Goal: Information Seeking & Learning: Learn about a topic

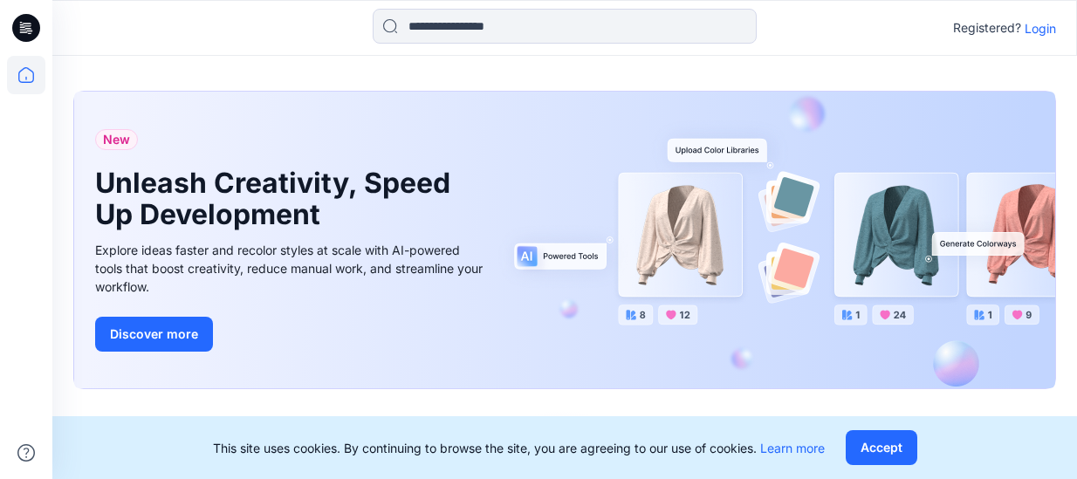
click at [1043, 29] on p "Login" at bounding box center [1040, 28] width 31 height 18
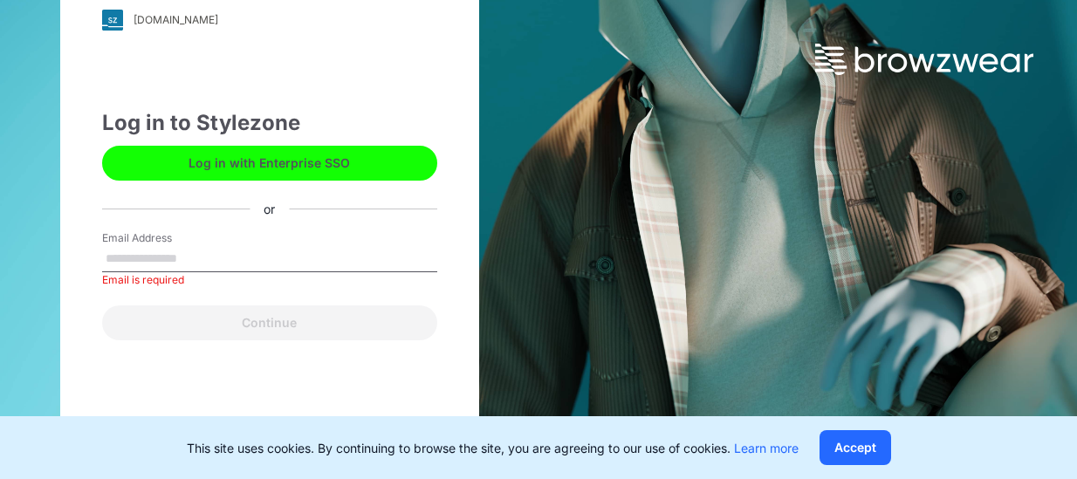
type input "**********"
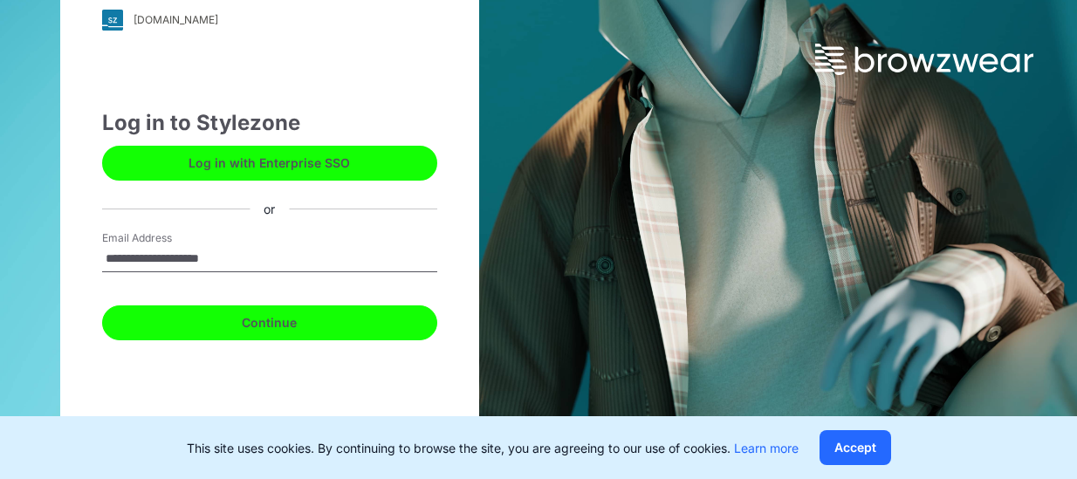
click at [269, 320] on button "Continue" at bounding box center [269, 322] width 335 height 35
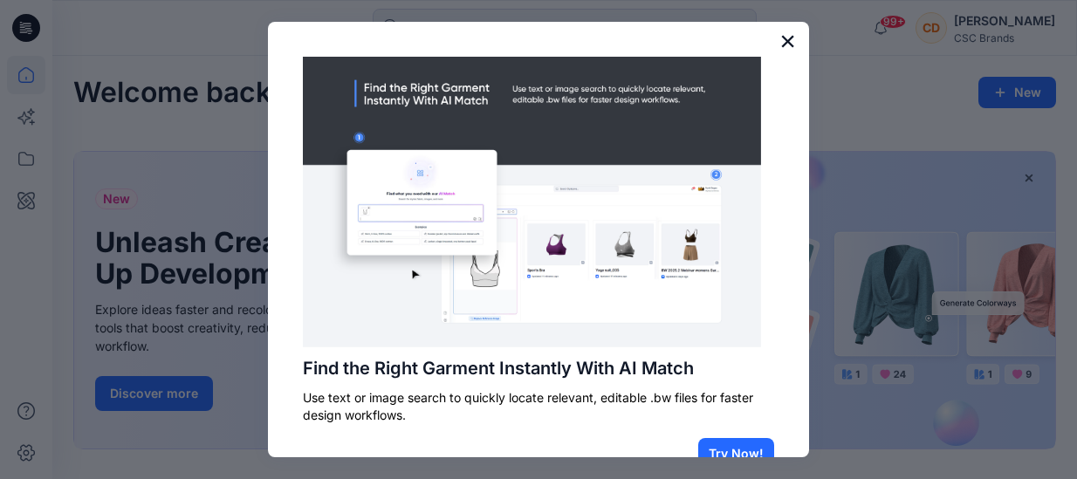
click at [779, 41] on button "×" at bounding box center [787, 41] width 17 height 28
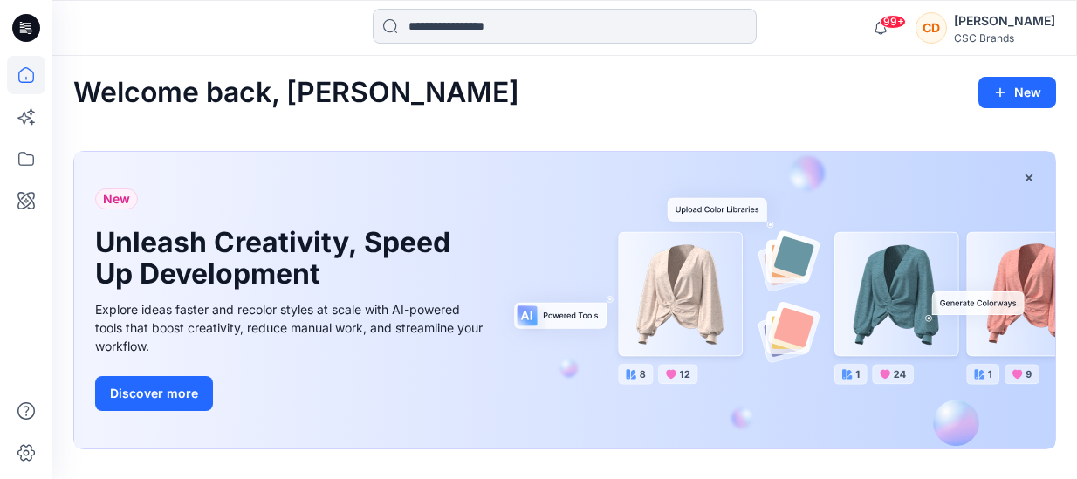
click at [586, 30] on input at bounding box center [565, 26] width 384 height 35
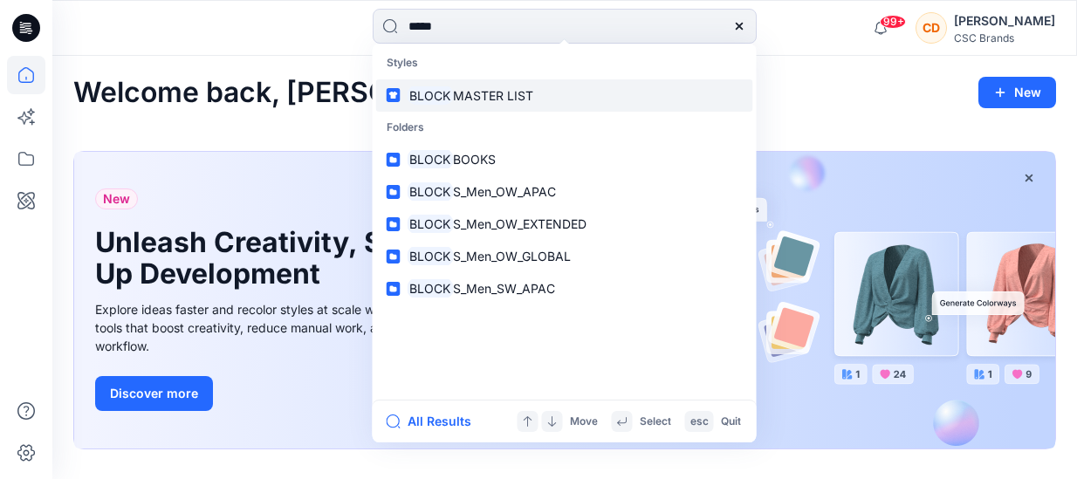
type input "*****"
click at [512, 90] on span "MASTER LIST" at bounding box center [493, 95] width 80 height 15
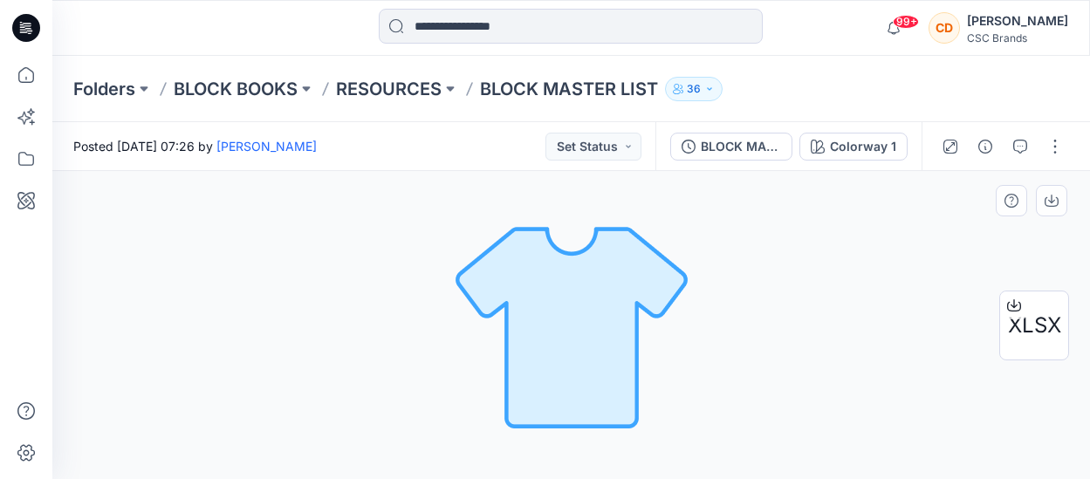
click at [1076, 472] on div "Colorway 1 Loading... Material Properties Loading..." at bounding box center [571, 325] width 1038 height 308
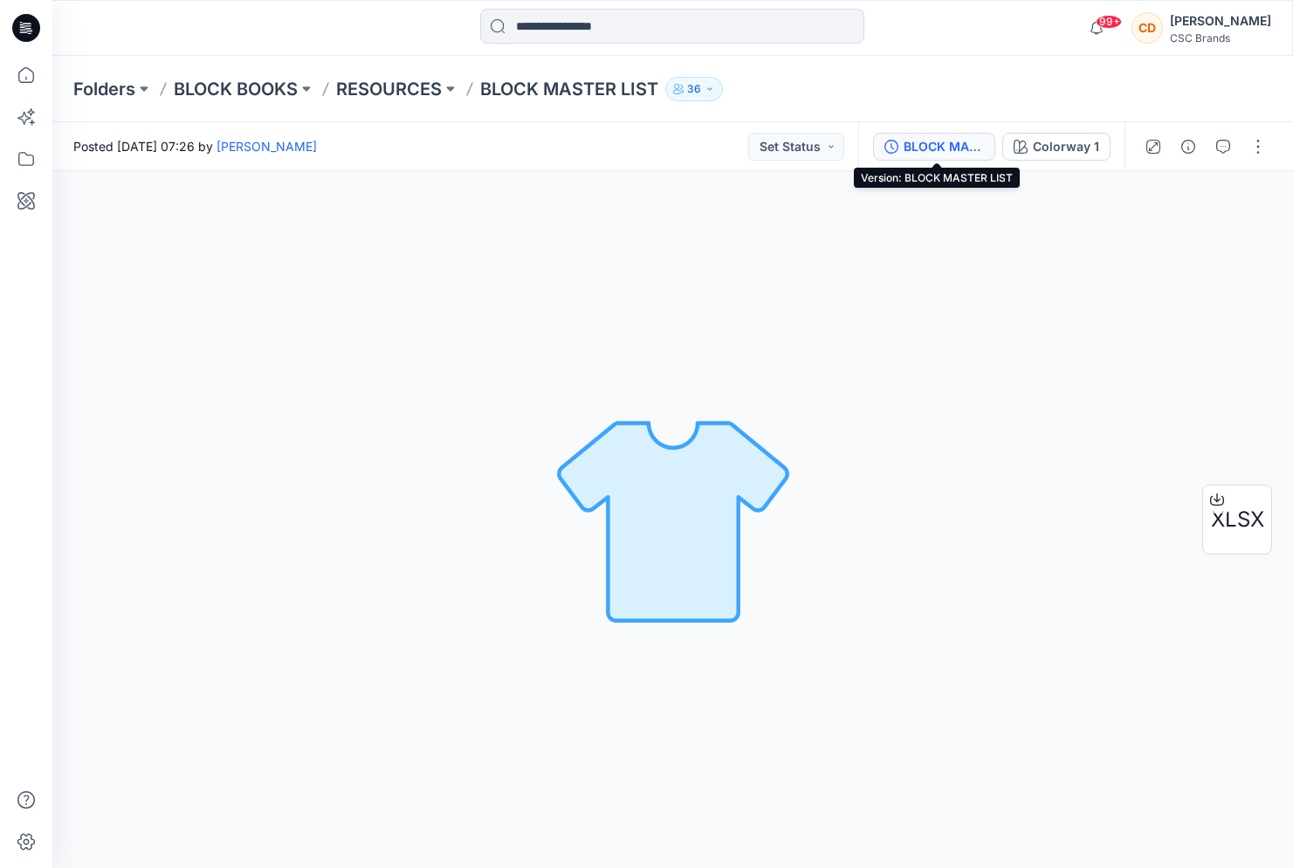
click at [943, 142] on div "BLOCK MASTER LIST" at bounding box center [943, 146] width 80 height 19
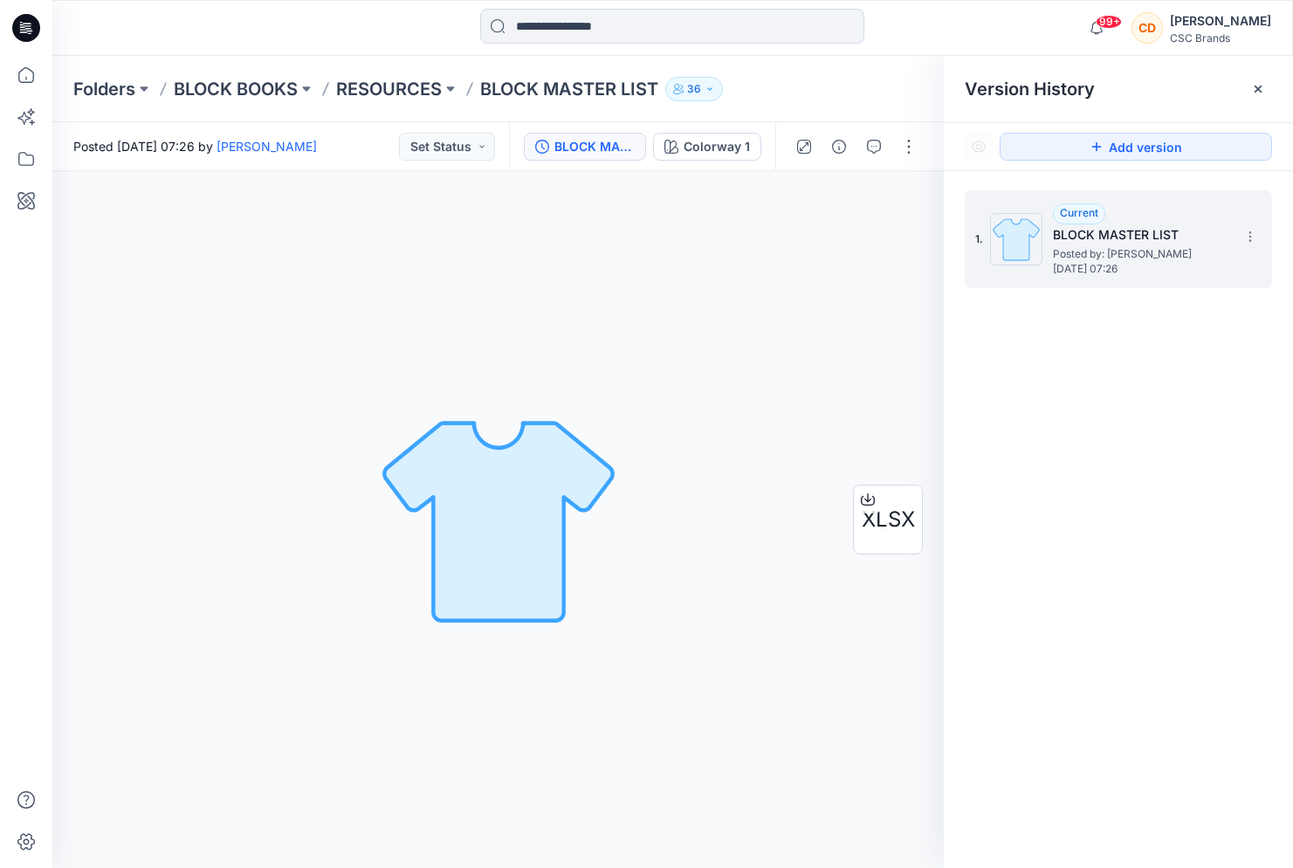
click at [1076, 242] on h5 "BLOCK MASTER LIST" at bounding box center [1140, 234] width 175 height 21
click at [1076, 82] on icon at bounding box center [1258, 89] width 14 height 14
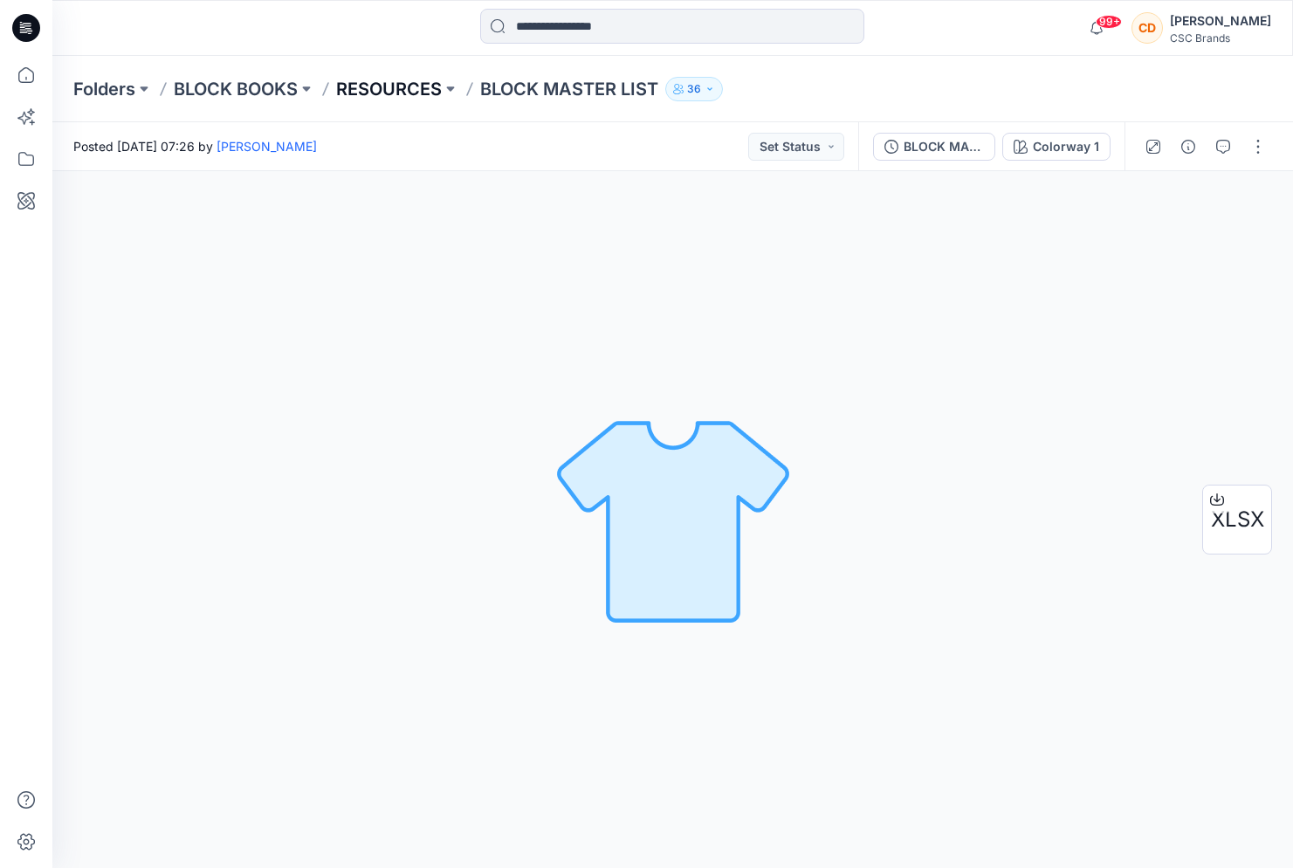
click at [439, 92] on p "RESOURCES" at bounding box center [389, 89] width 106 height 24
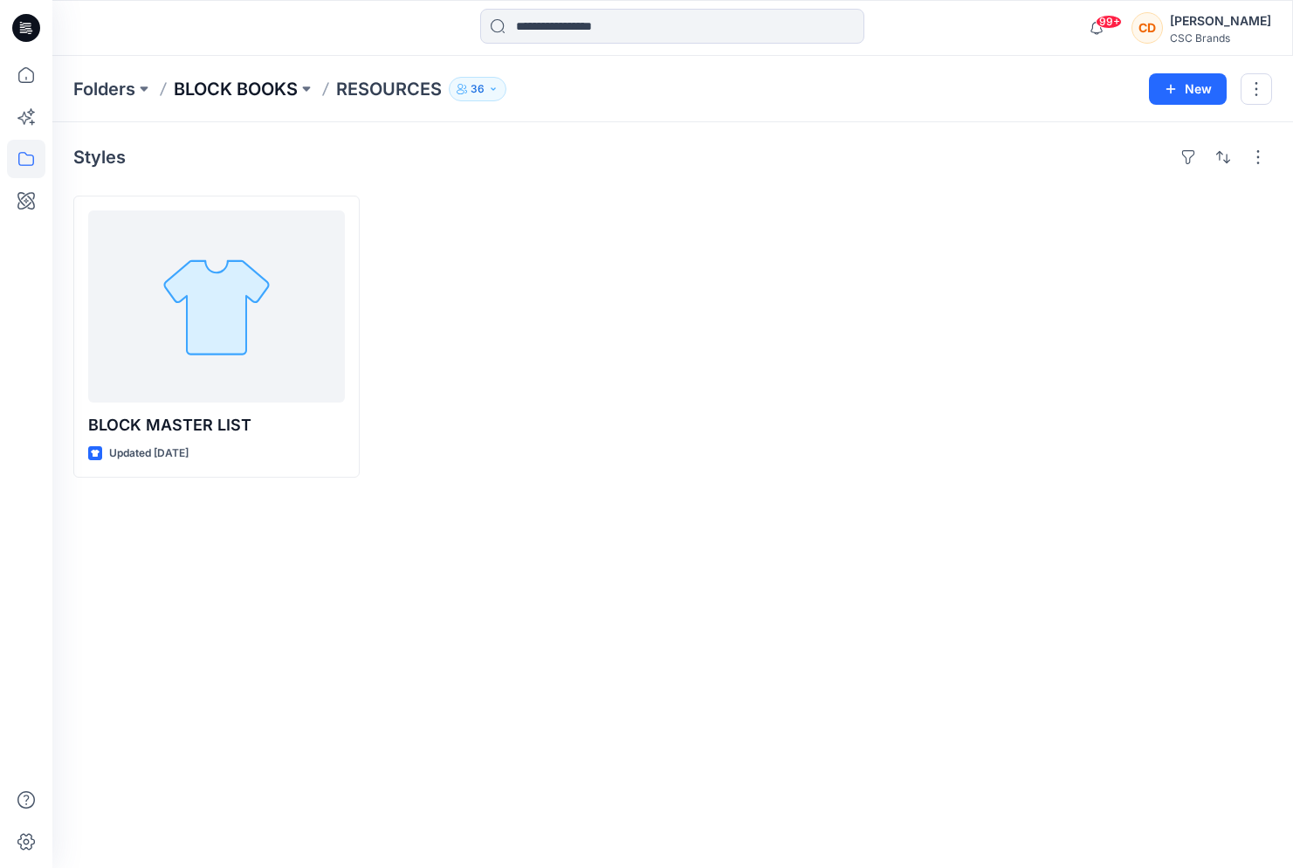
click at [216, 88] on p "BLOCK BOOKS" at bounding box center [236, 89] width 124 height 24
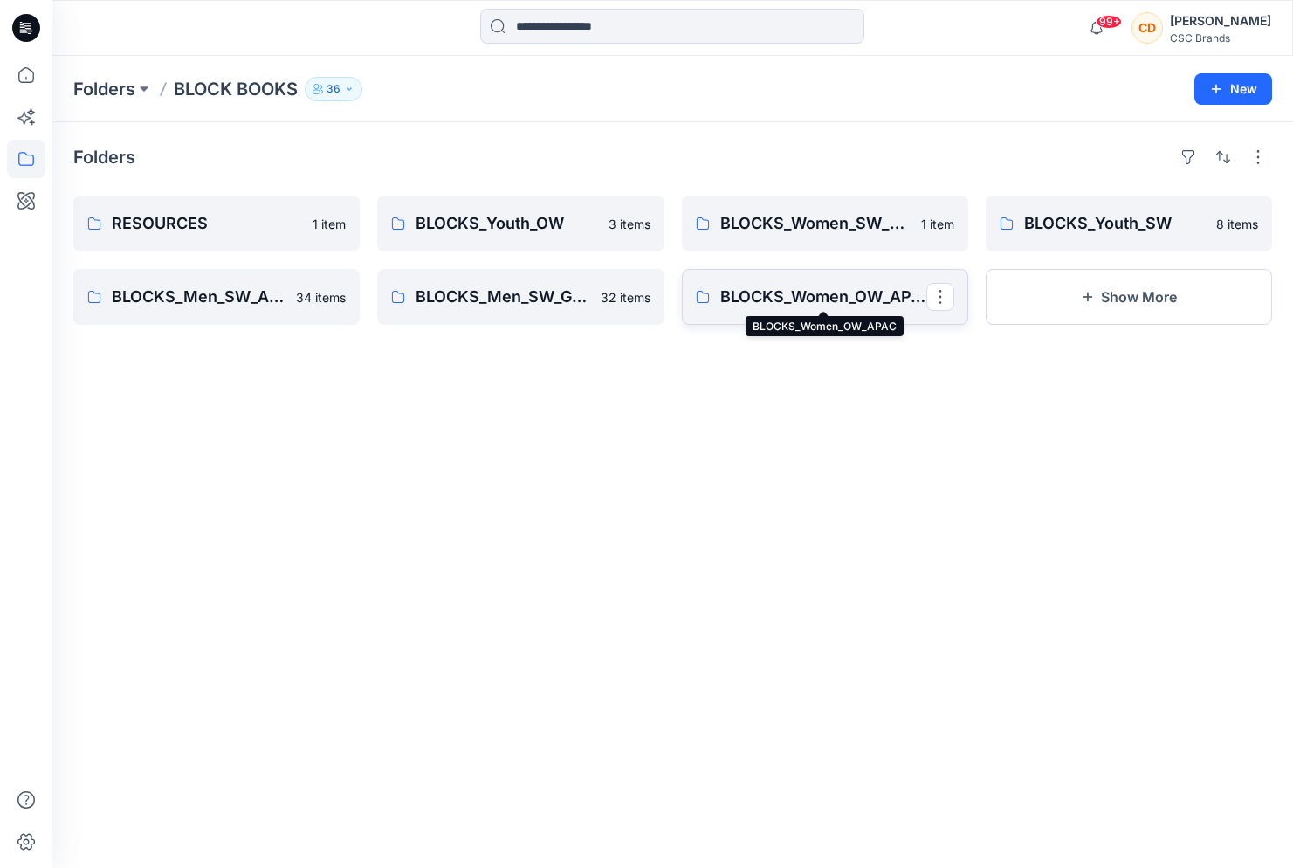
click at [821, 297] on p "BLOCKS_Women_OW_APAC" at bounding box center [823, 297] width 206 height 24
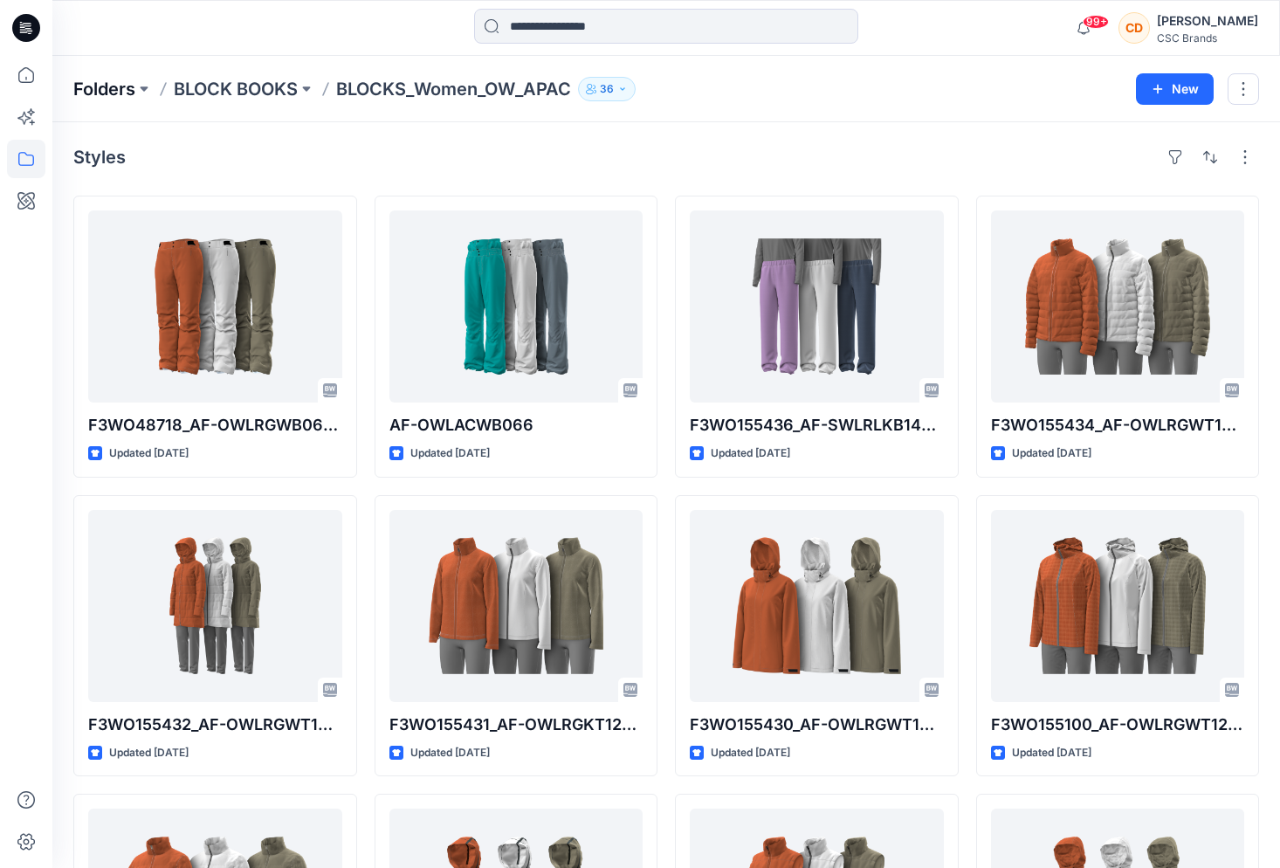
click at [125, 92] on p "Folders" at bounding box center [104, 89] width 62 height 24
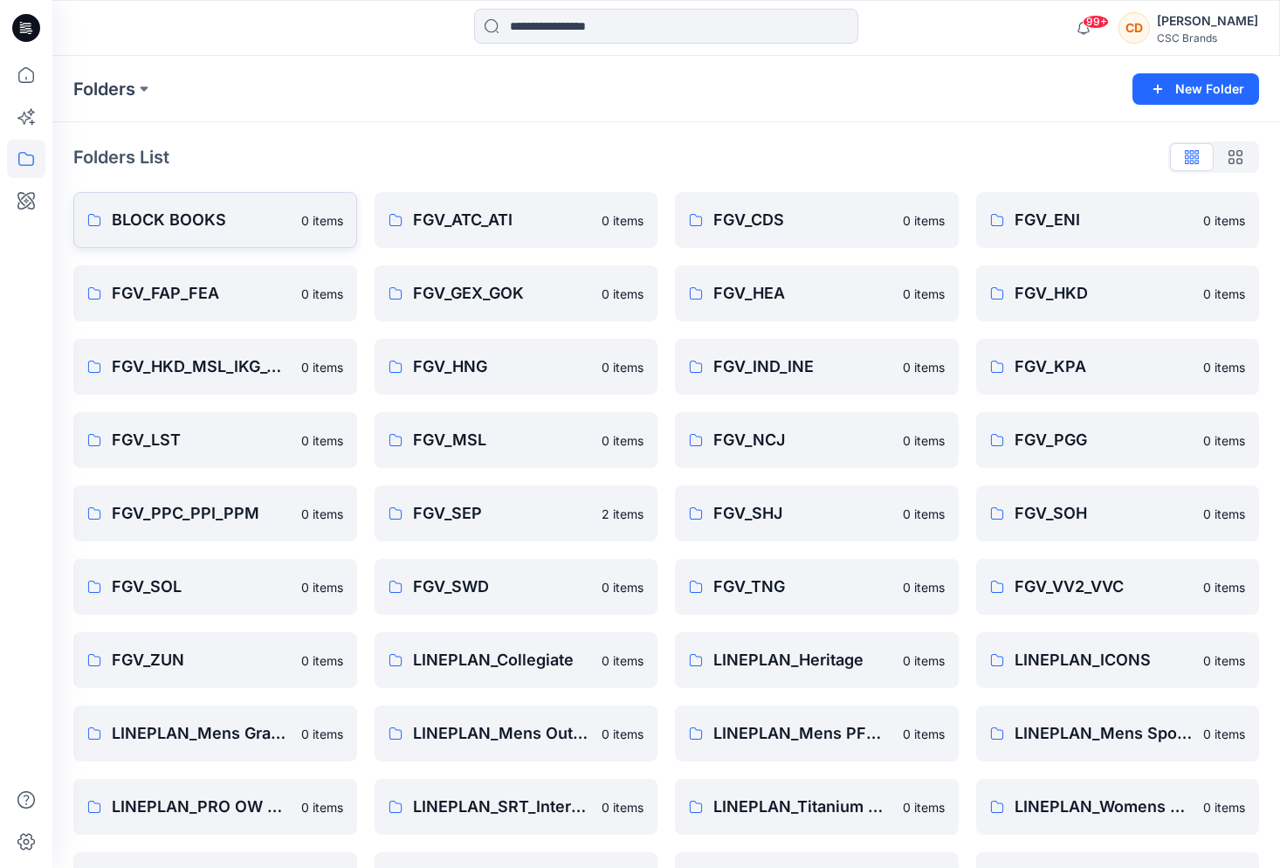
click at [192, 216] on p "BLOCK BOOKS" at bounding box center [201, 220] width 179 height 24
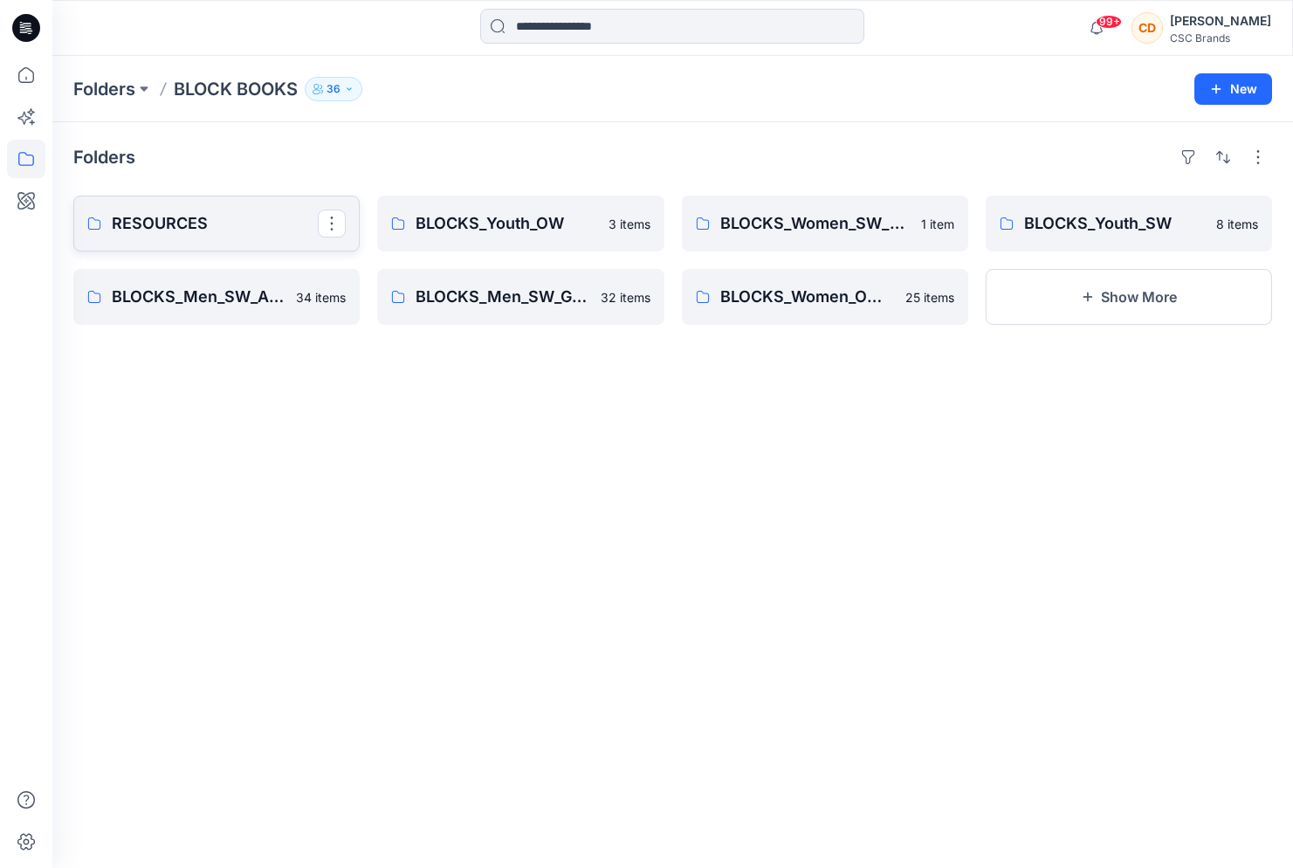
click at [144, 222] on p "RESOURCES" at bounding box center [215, 223] width 206 height 24
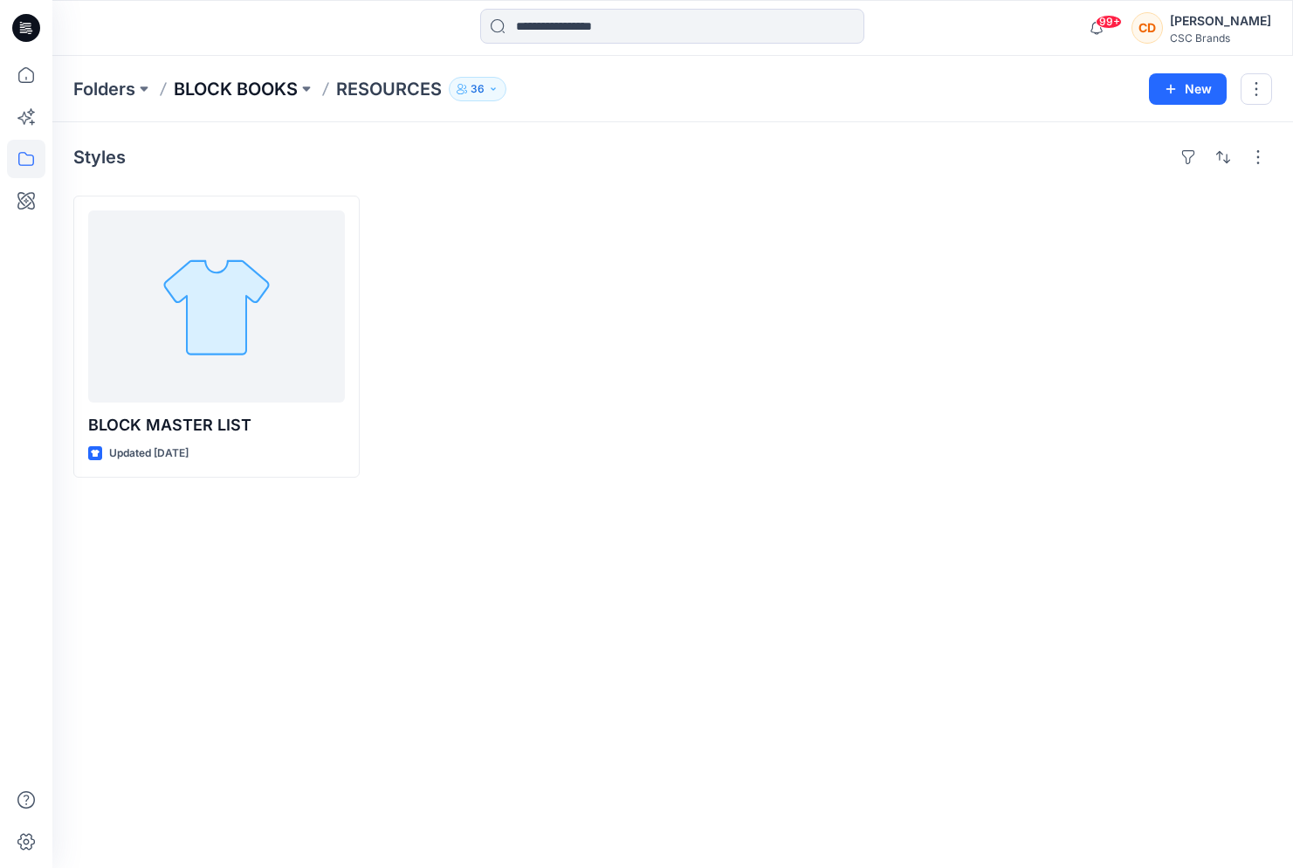
click at [284, 87] on p "BLOCK BOOKS" at bounding box center [236, 89] width 124 height 24
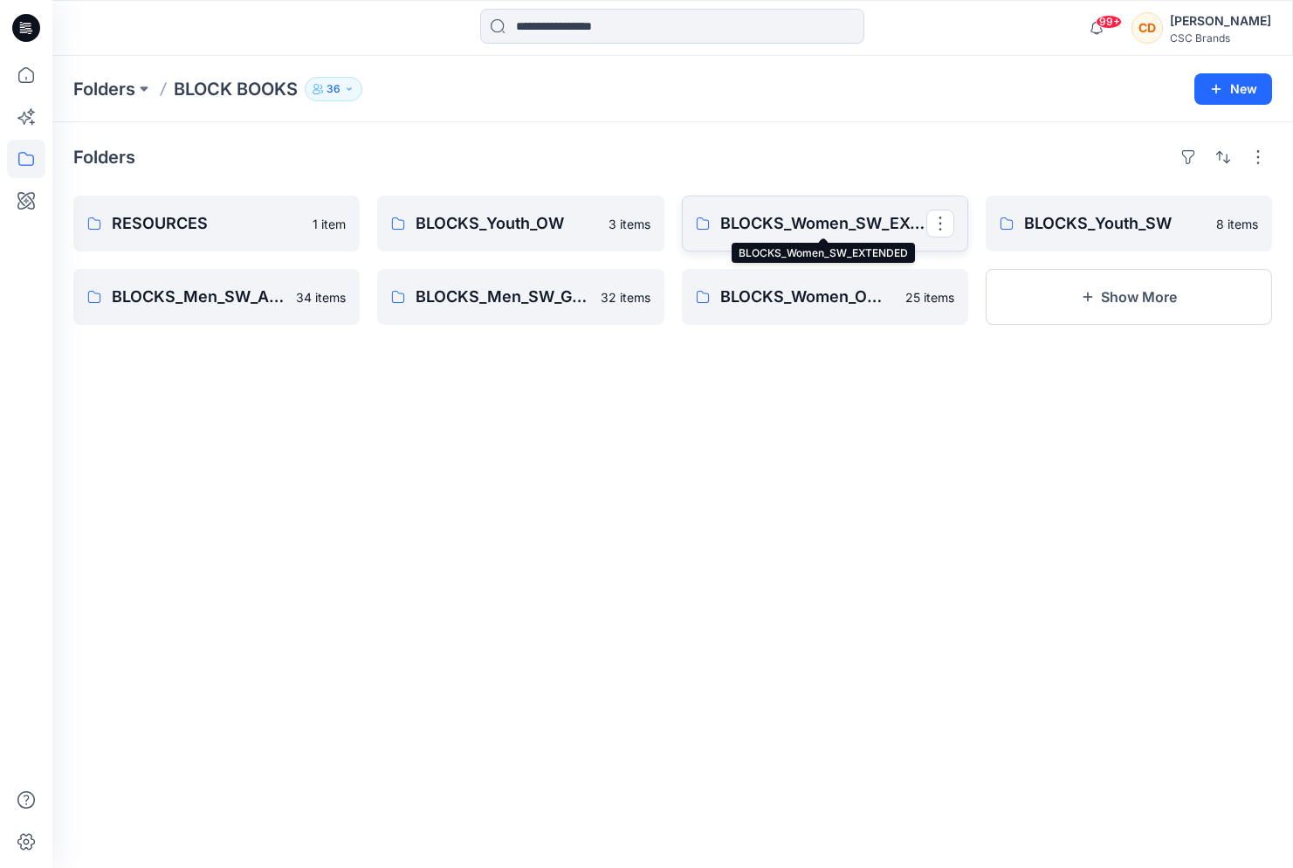
click at [803, 221] on p "BLOCKS_Women_SW_EXTENDED" at bounding box center [823, 223] width 206 height 24
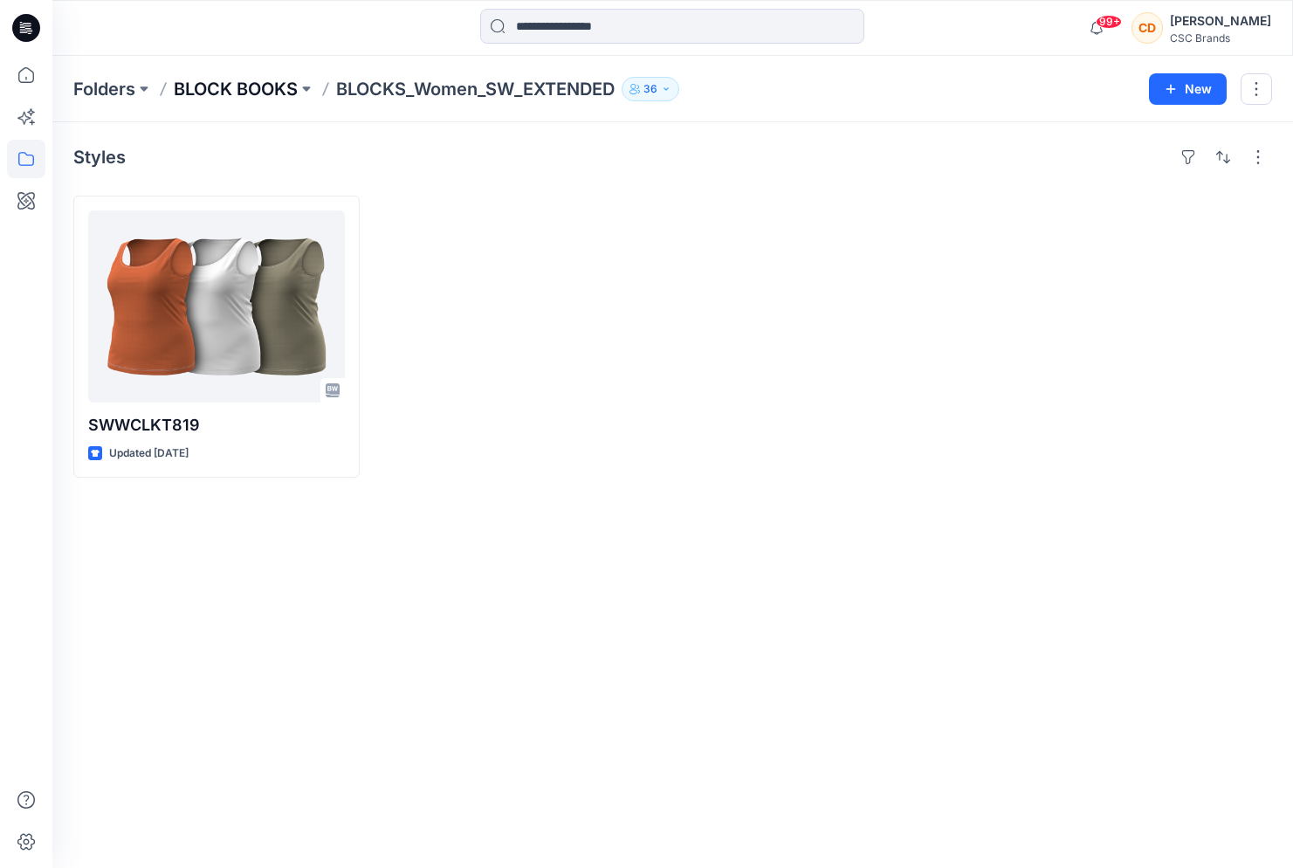
click at [281, 87] on p "BLOCK BOOKS" at bounding box center [236, 89] width 124 height 24
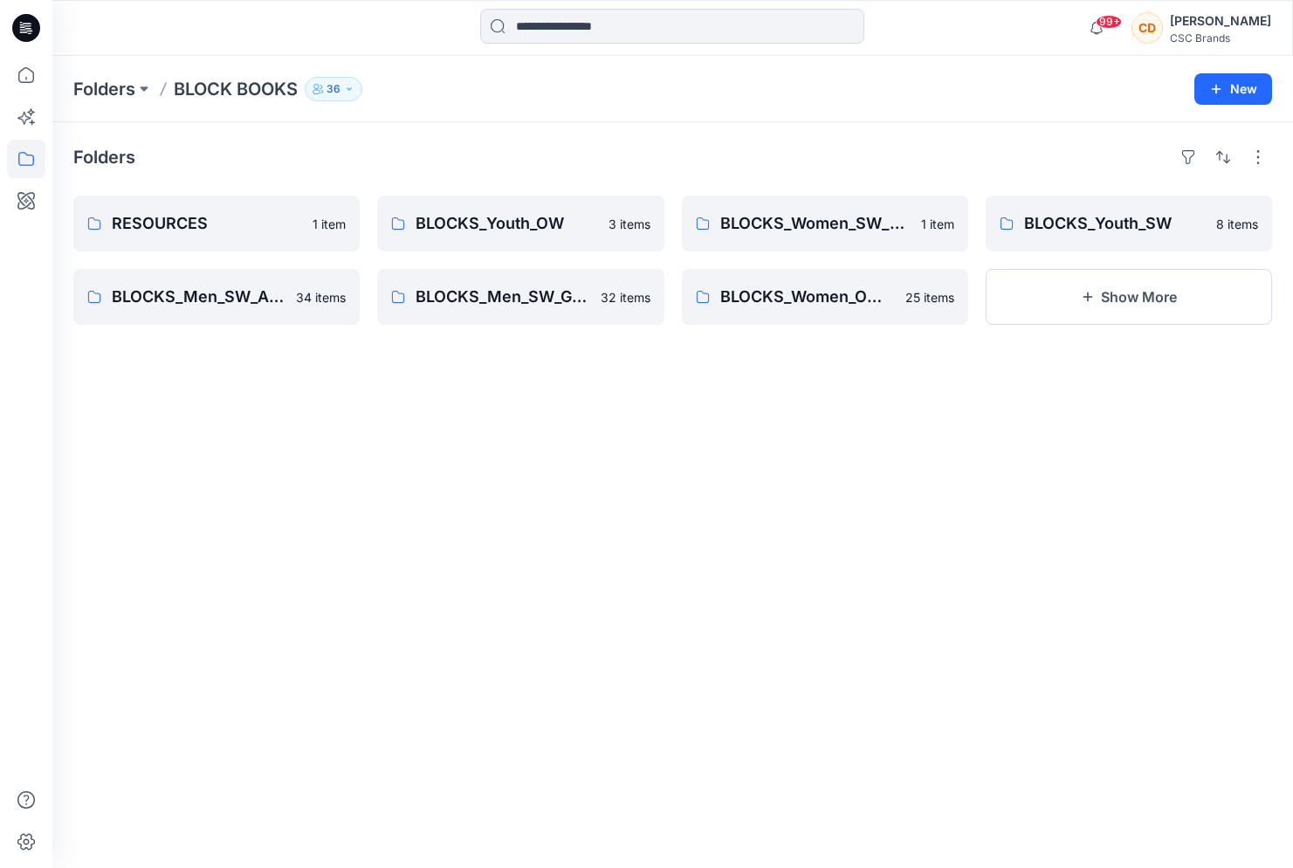
click at [305, 77] on button "36" at bounding box center [334, 89] width 58 height 24
click at [350, 90] on icon "button" at bounding box center [349, 89] width 10 height 10
click at [305, 77] on button "36" at bounding box center [334, 89] width 58 height 24
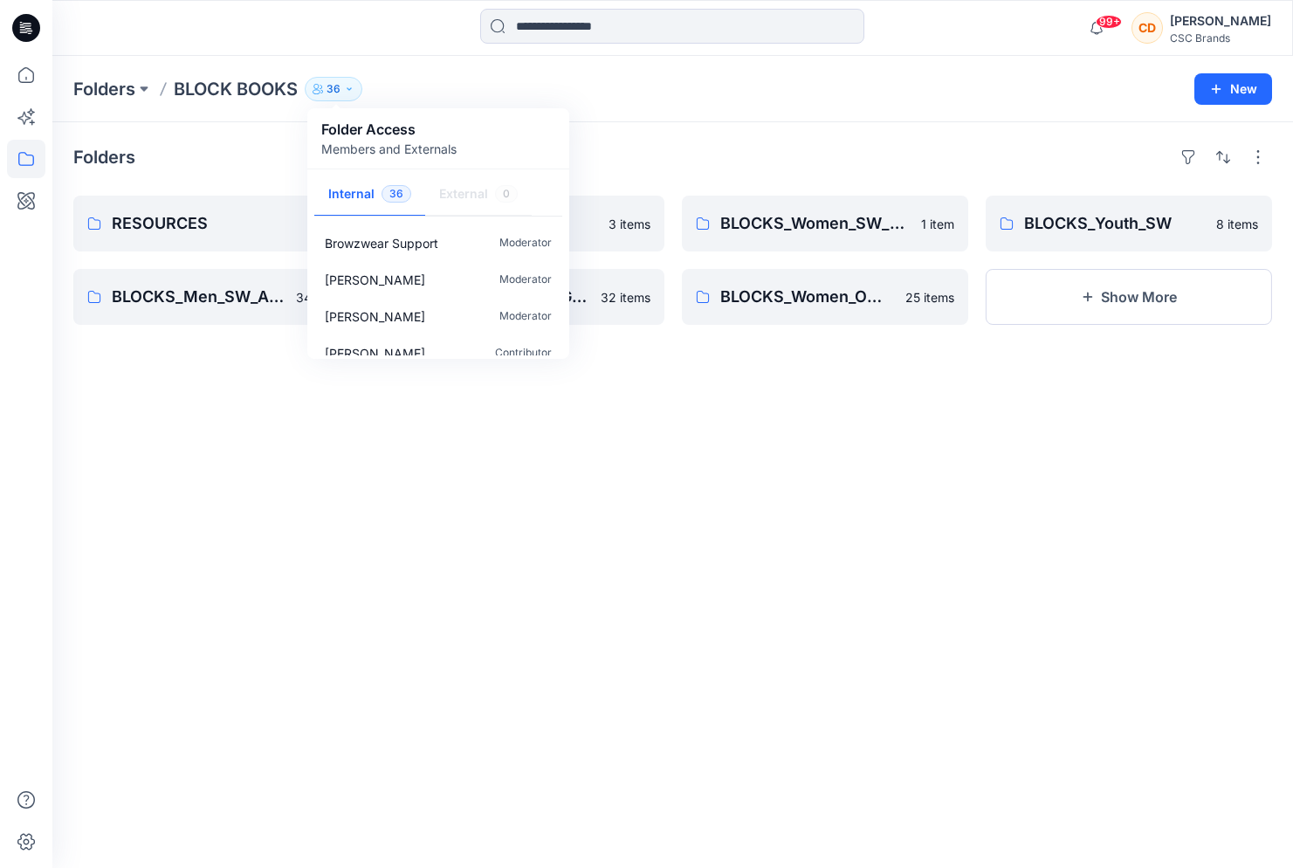
click at [305, 77] on button "36" at bounding box center [334, 89] width 58 height 24
click at [499, 85] on div "Folders BLOCK BOOKS 36 Folder Access Members and Externals Internal 36 External…" at bounding box center [604, 89] width 1062 height 24
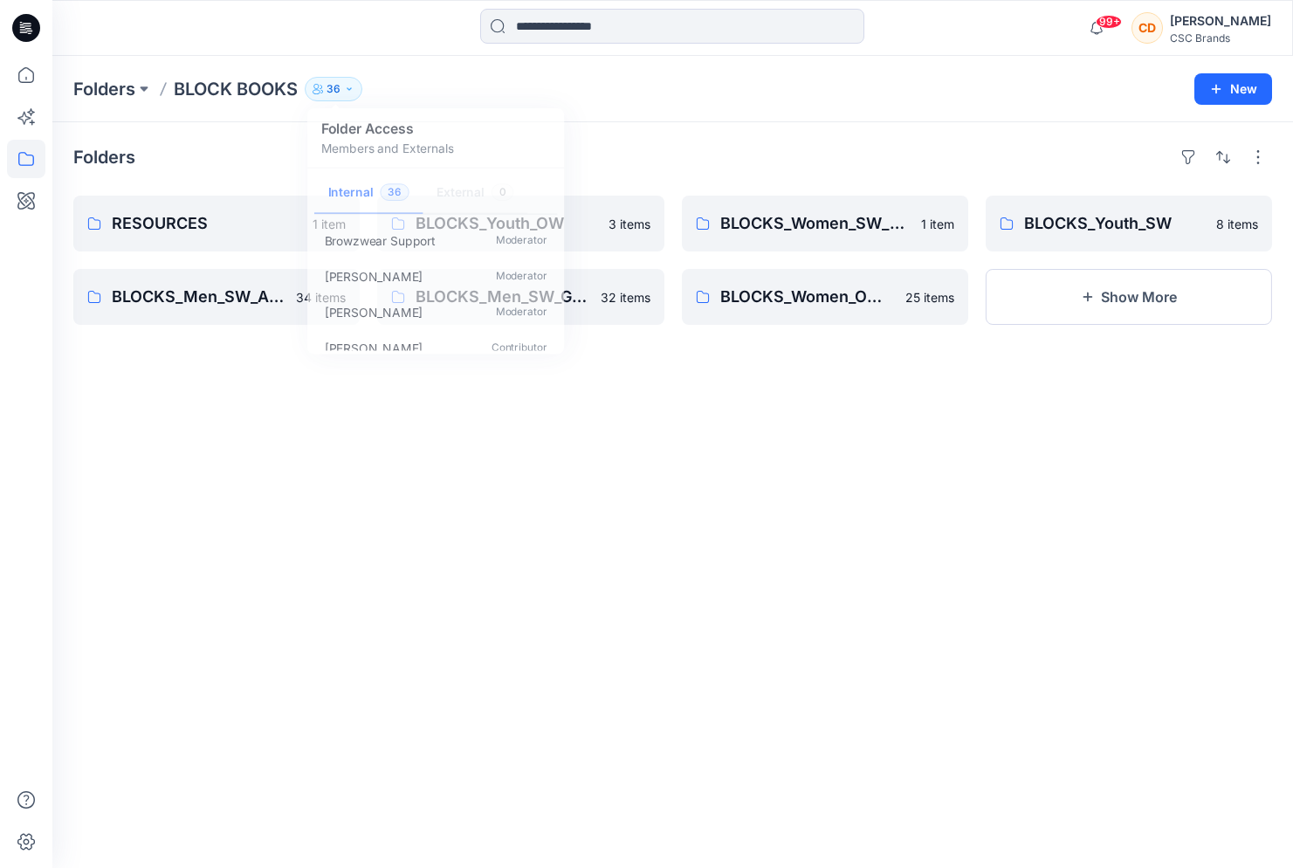
click at [305, 77] on button "36" at bounding box center [334, 89] width 58 height 24
click at [866, 430] on div "Folders RESOURCES 1 item BLOCKS_Men_SW_APAC 34 items BLOCKS_Youth_OW 3 items BL…" at bounding box center [672, 494] width 1240 height 745
click at [305, 77] on button "36" at bounding box center [334, 89] width 58 height 24
click button "Show More" at bounding box center [1128, 297] width 286 height 56
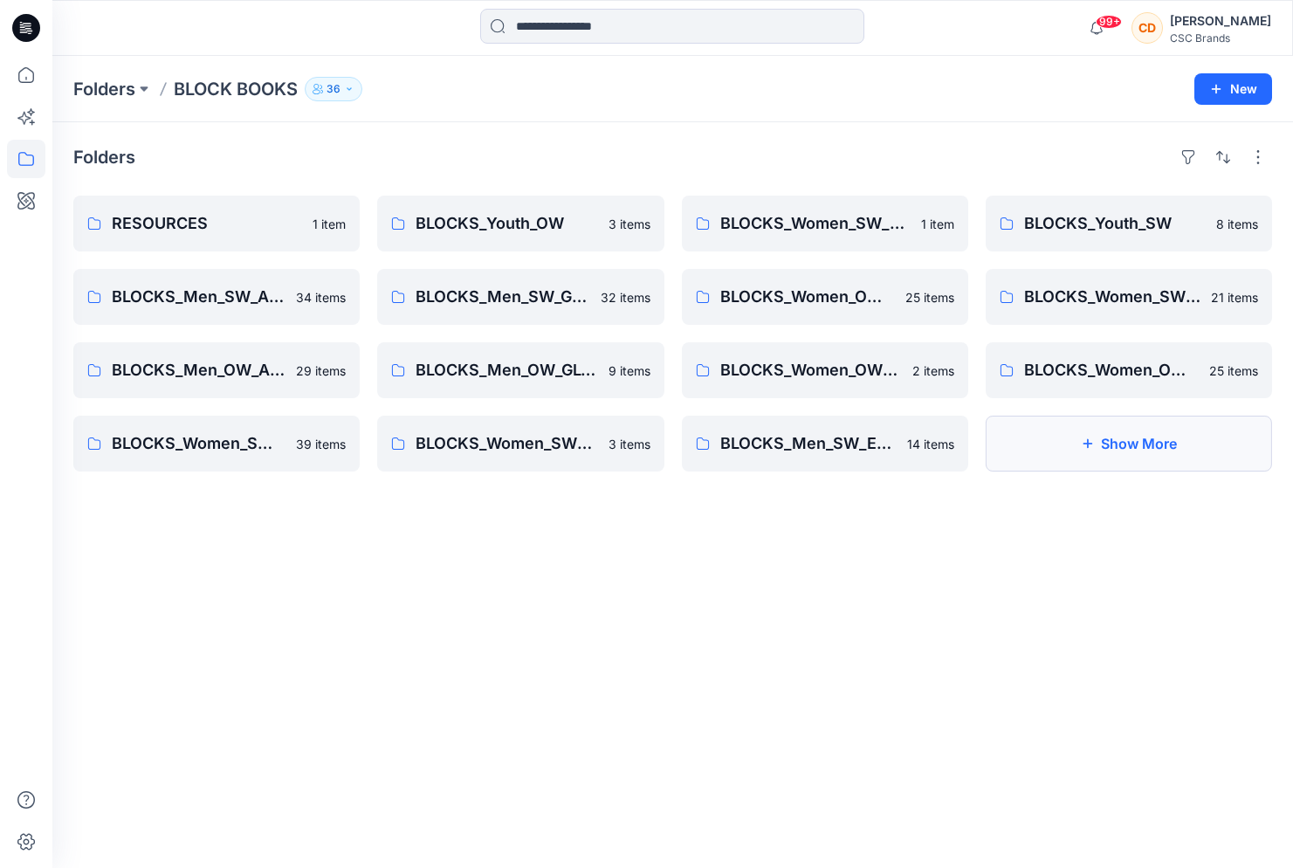
click button "Show More" at bounding box center [1128, 443] width 286 height 56
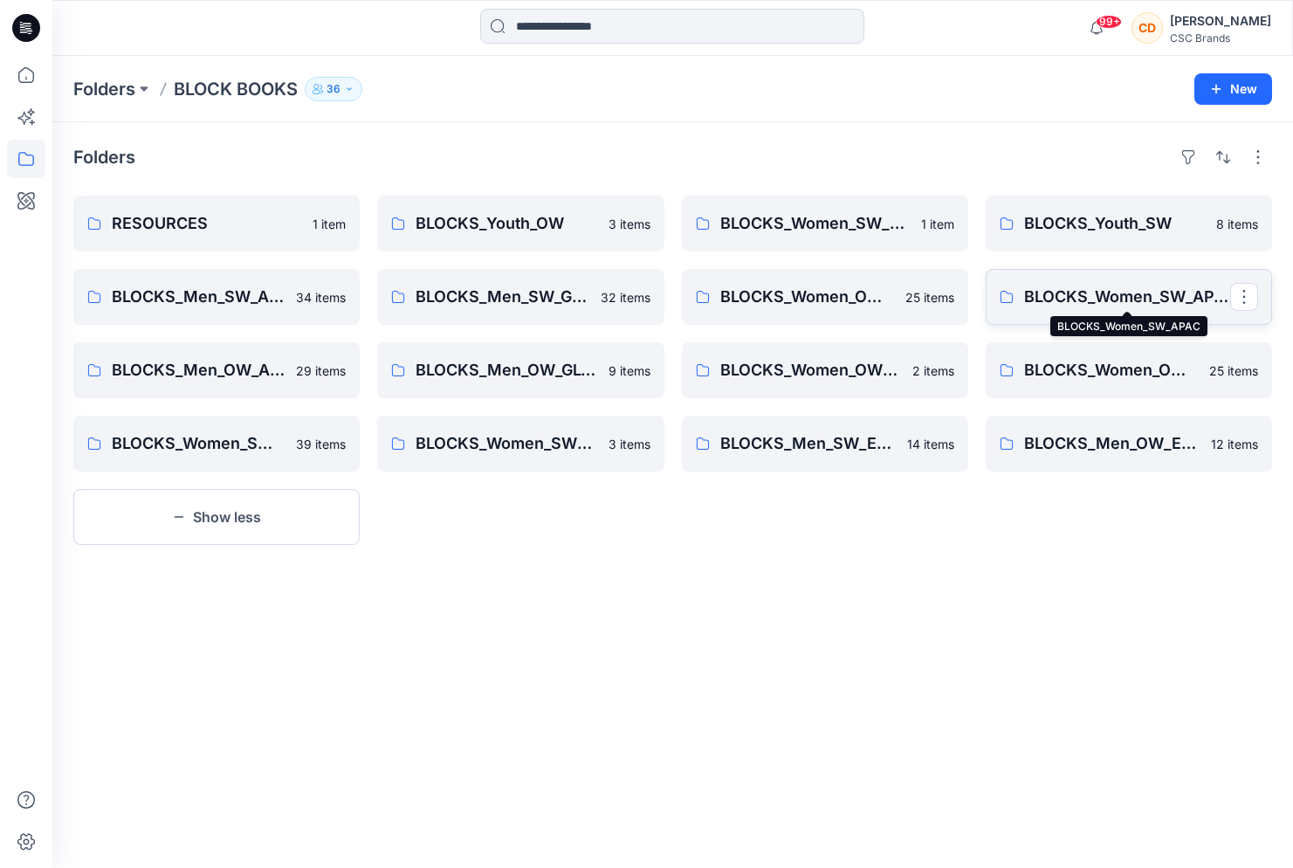
click at [1074, 295] on p "BLOCKS_Women_SW_APAC" at bounding box center [1127, 297] width 206 height 24
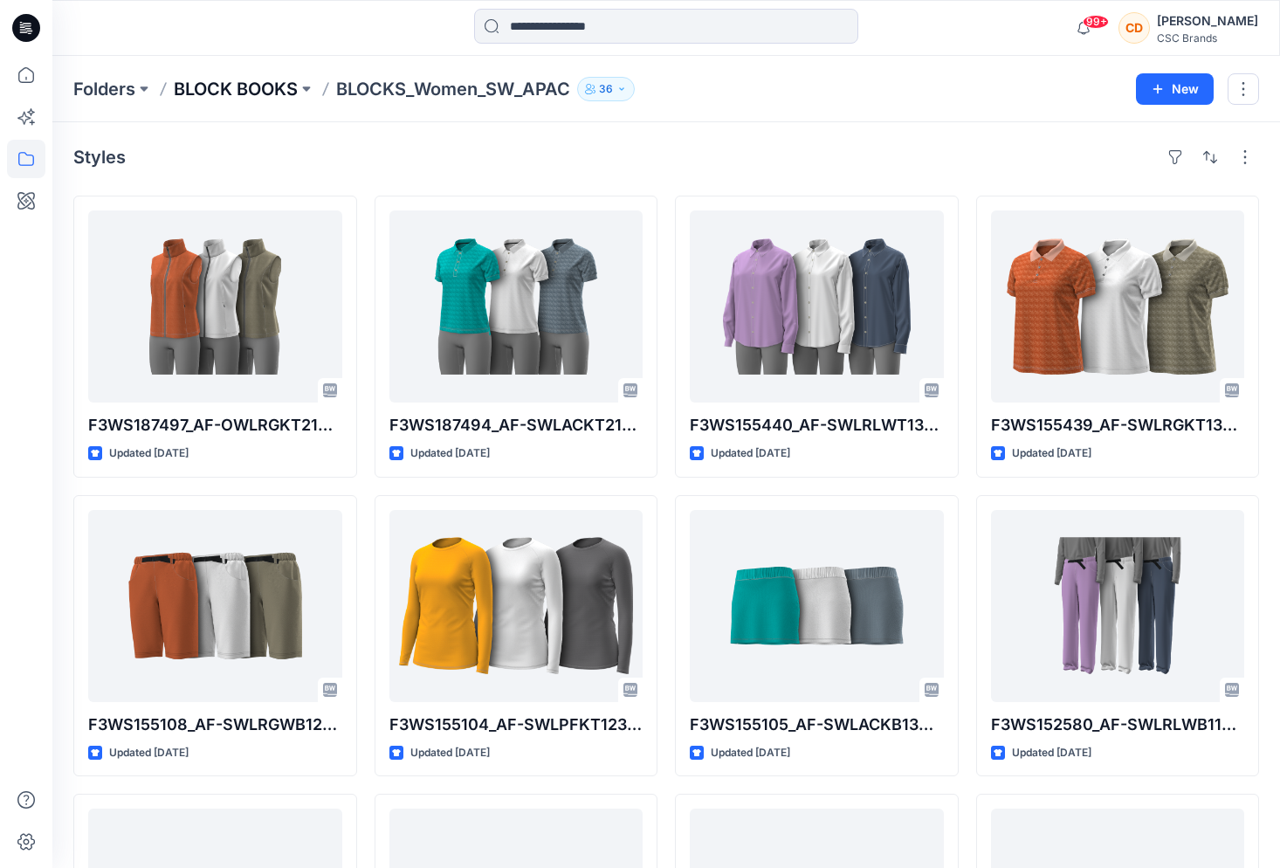
click at [242, 84] on p "BLOCK BOOKS" at bounding box center [236, 89] width 124 height 24
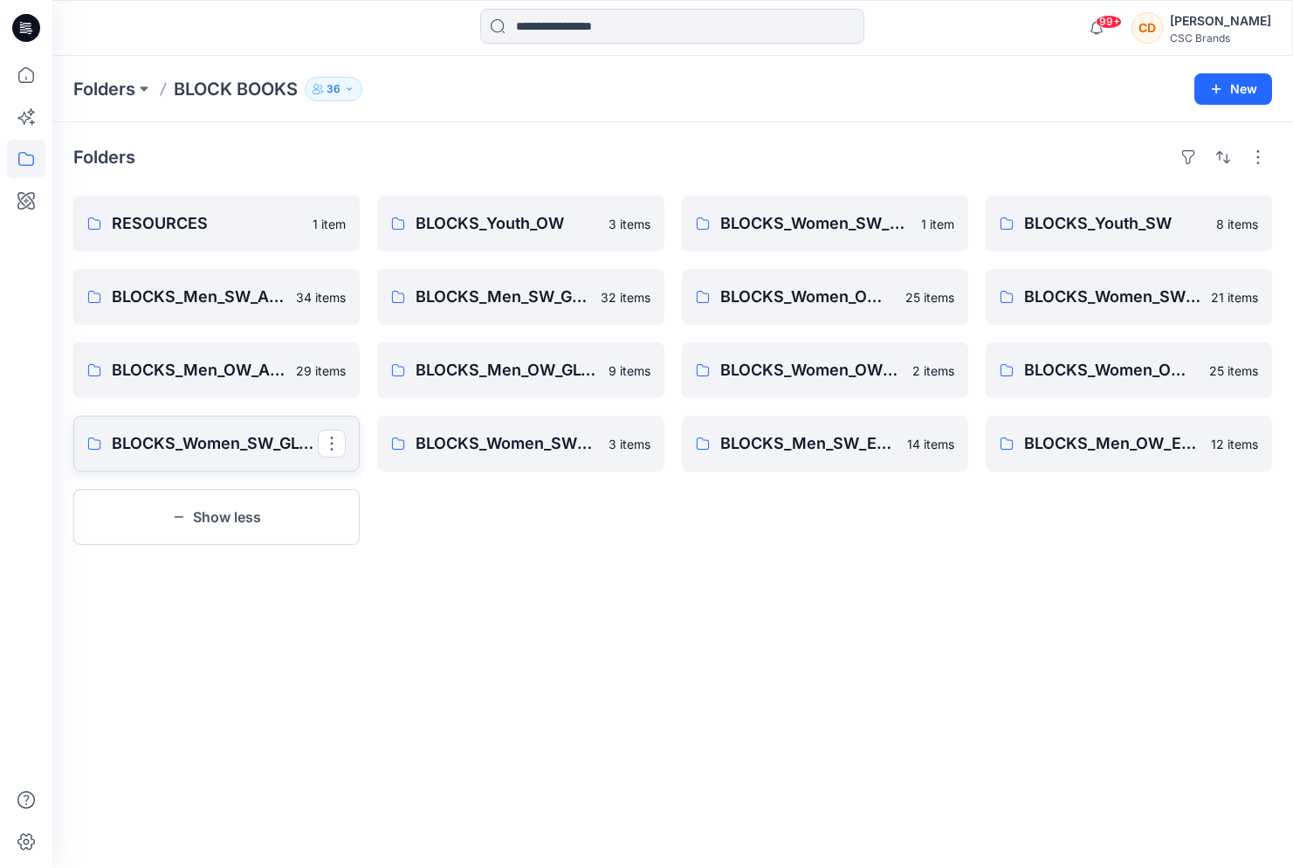
click at [274, 446] on p "BLOCKS_Women_SW_GLOBAL" at bounding box center [215, 443] width 206 height 24
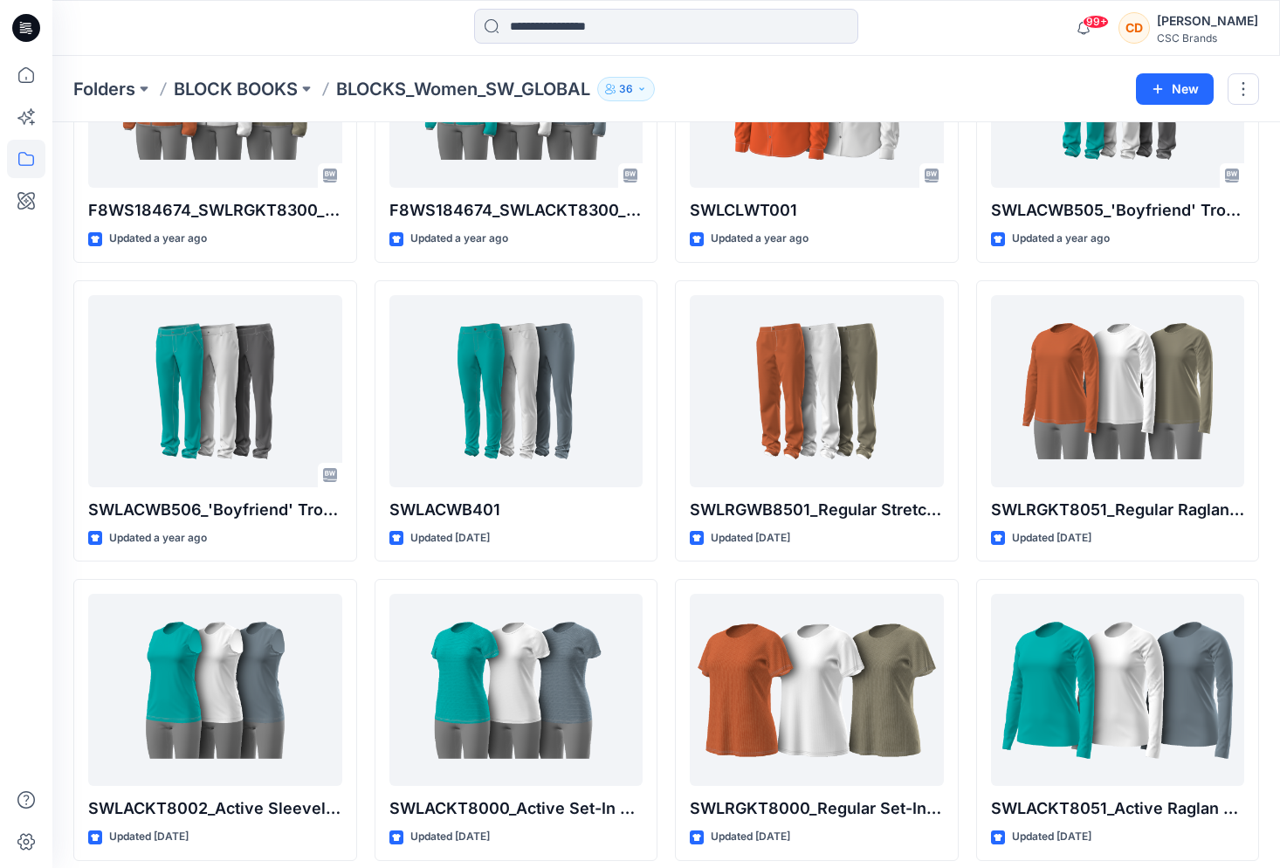
scroll to position [2016, 0]
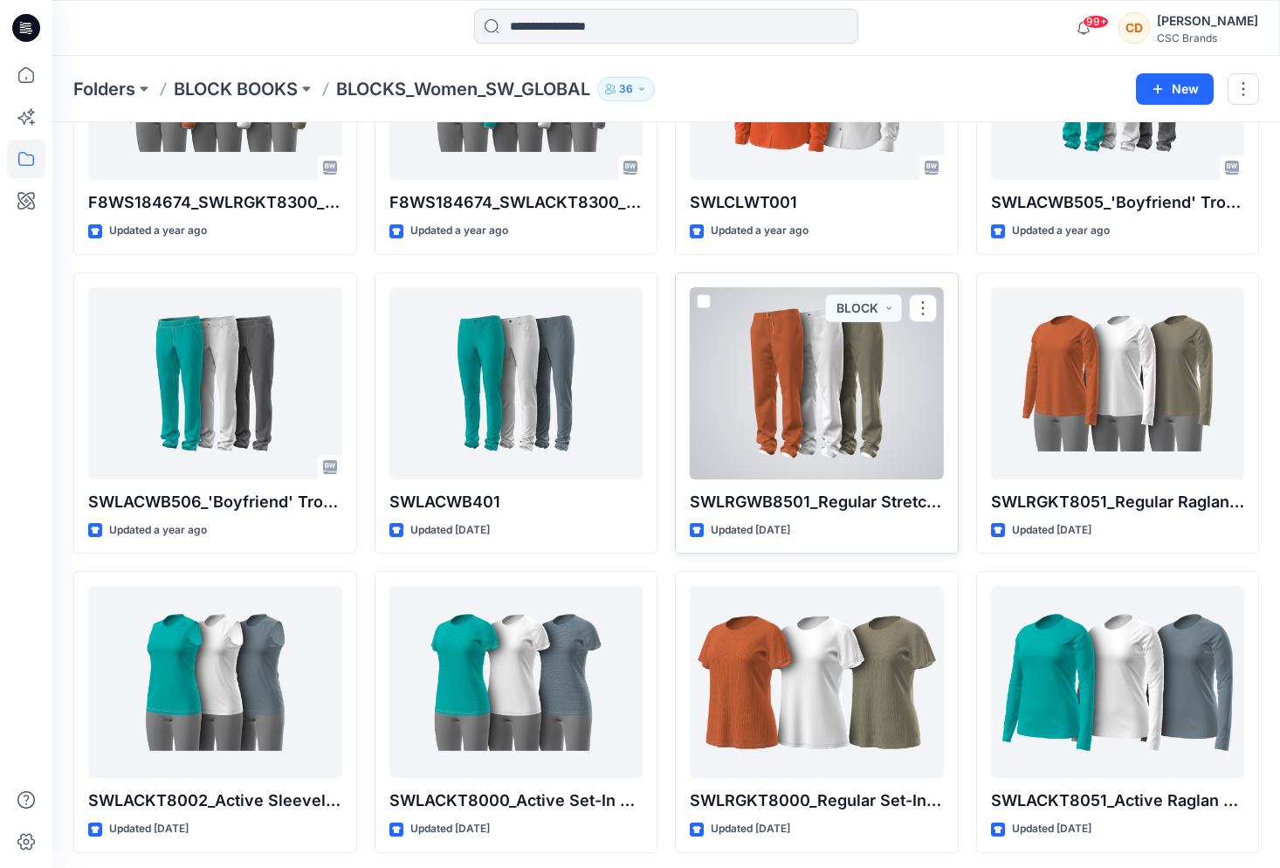
click at [821, 467] on div at bounding box center [817, 383] width 254 height 192
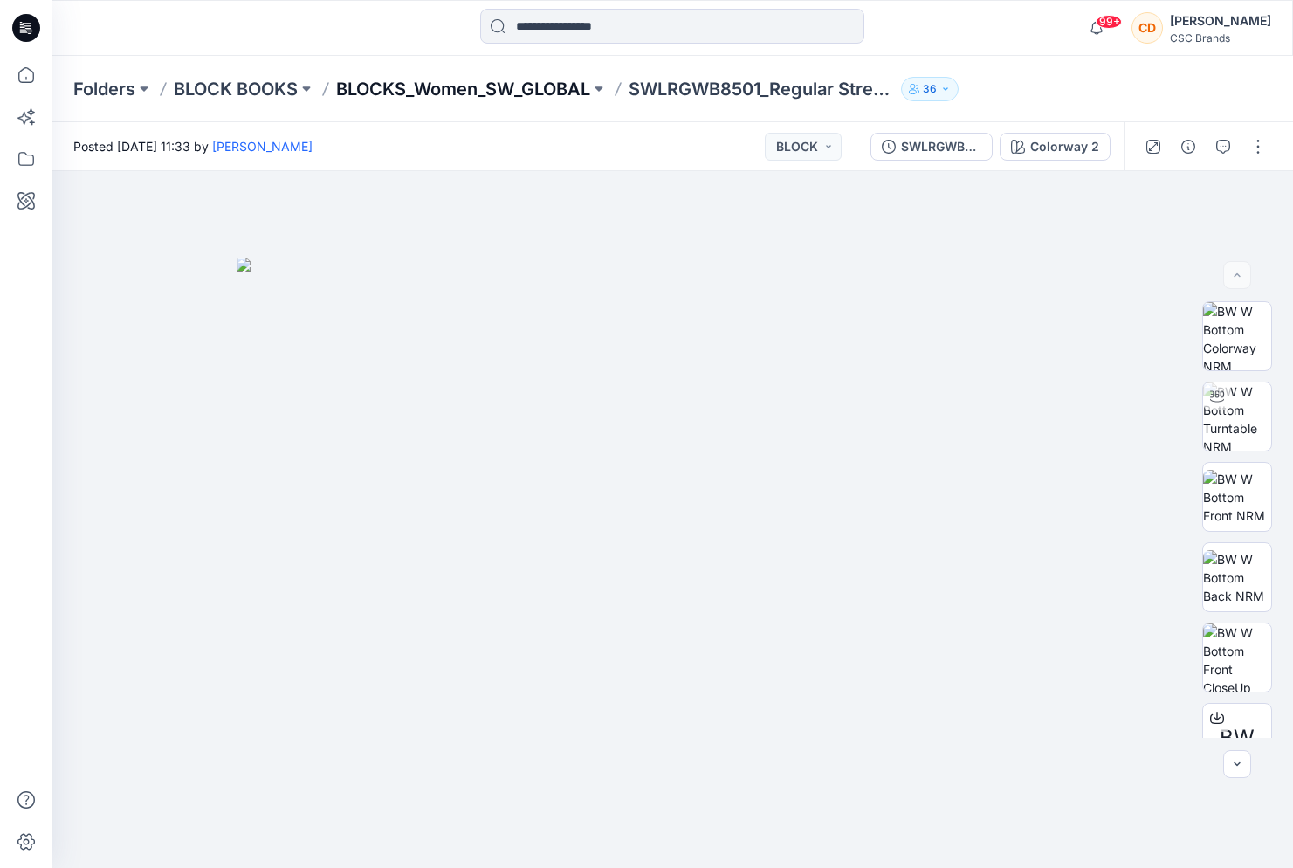
click at [554, 90] on p "BLOCKS_Women_SW_GLOBAL" at bounding box center [463, 89] width 254 height 24
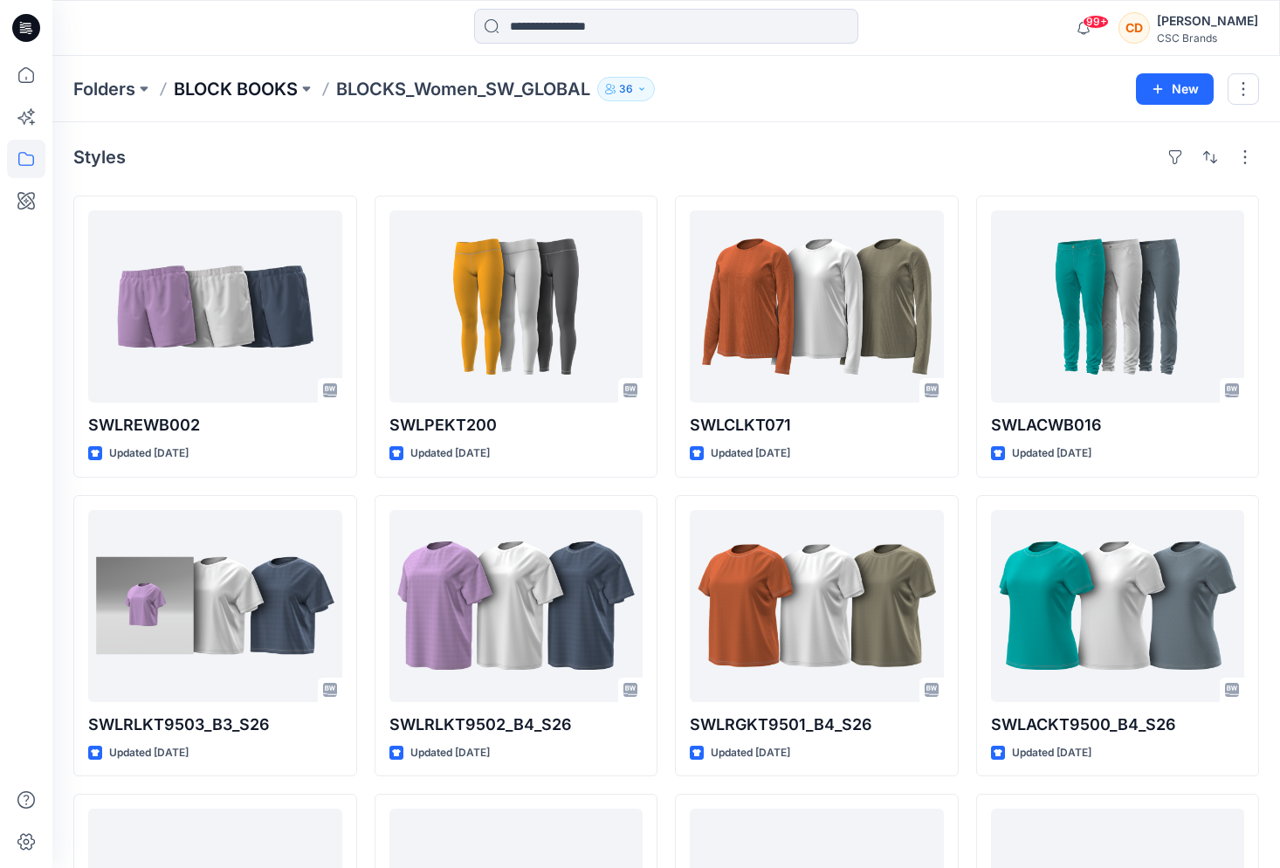
click at [271, 88] on p "BLOCK BOOKS" at bounding box center [236, 89] width 124 height 24
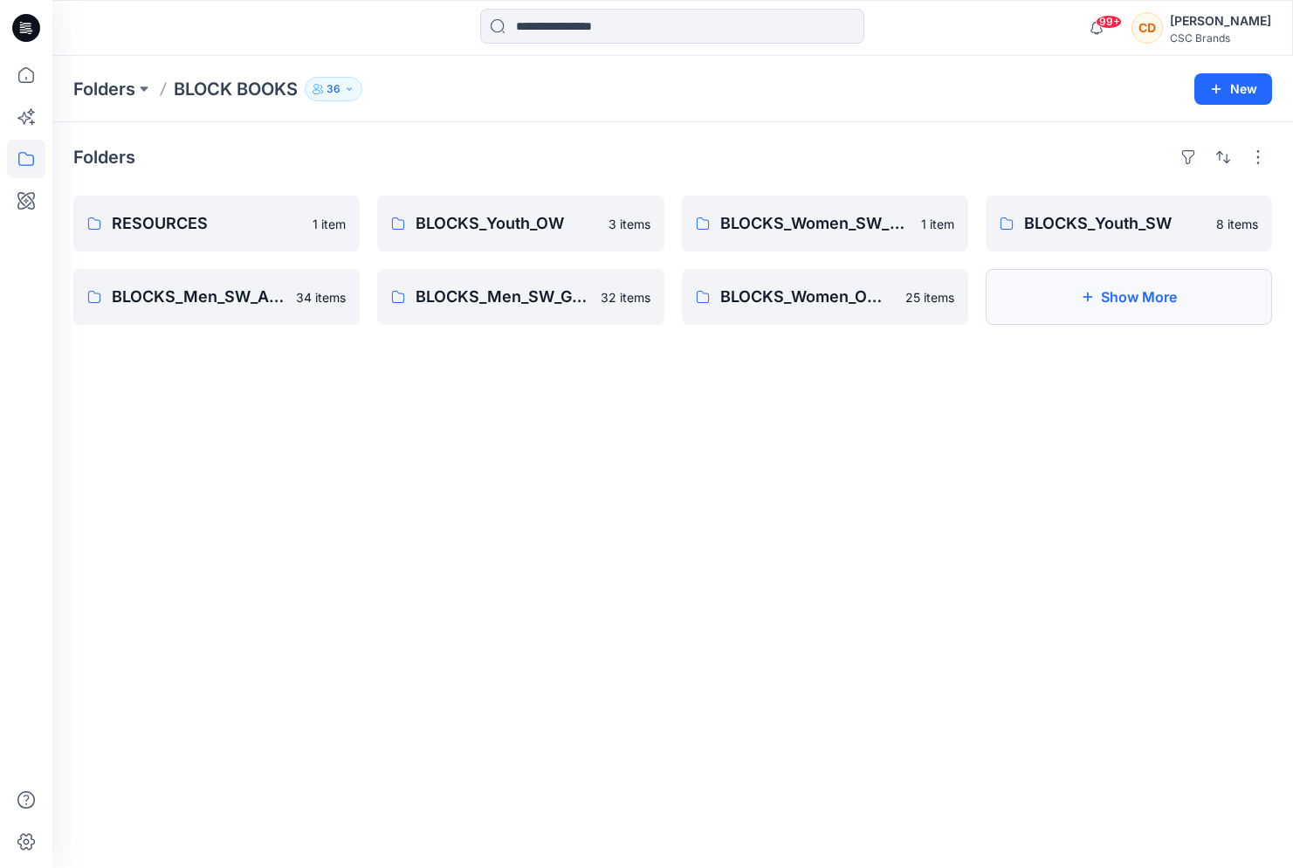
click at [1071, 296] on button "Show More" at bounding box center [1128, 297] width 286 height 56
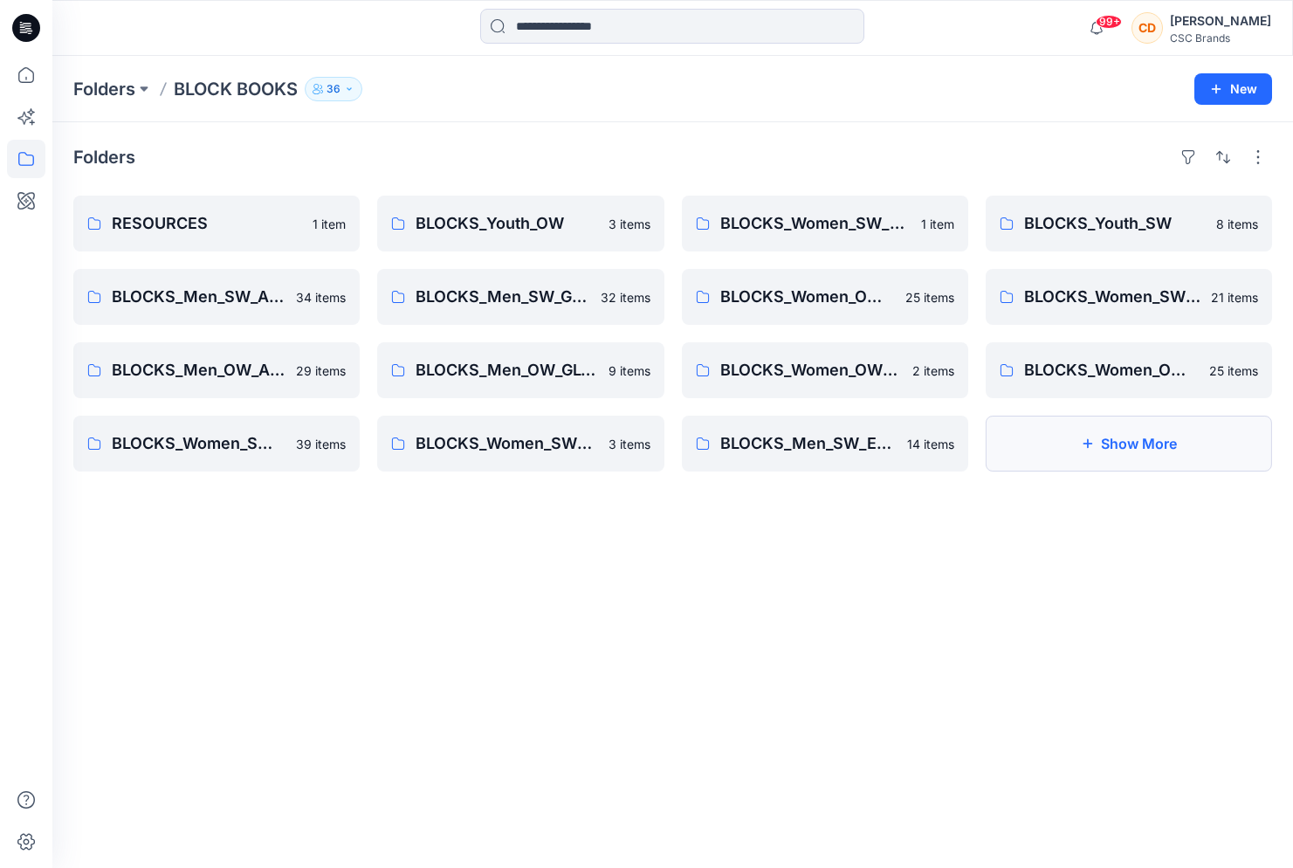
click at [1075, 439] on button "Show More" at bounding box center [1128, 443] width 286 height 56
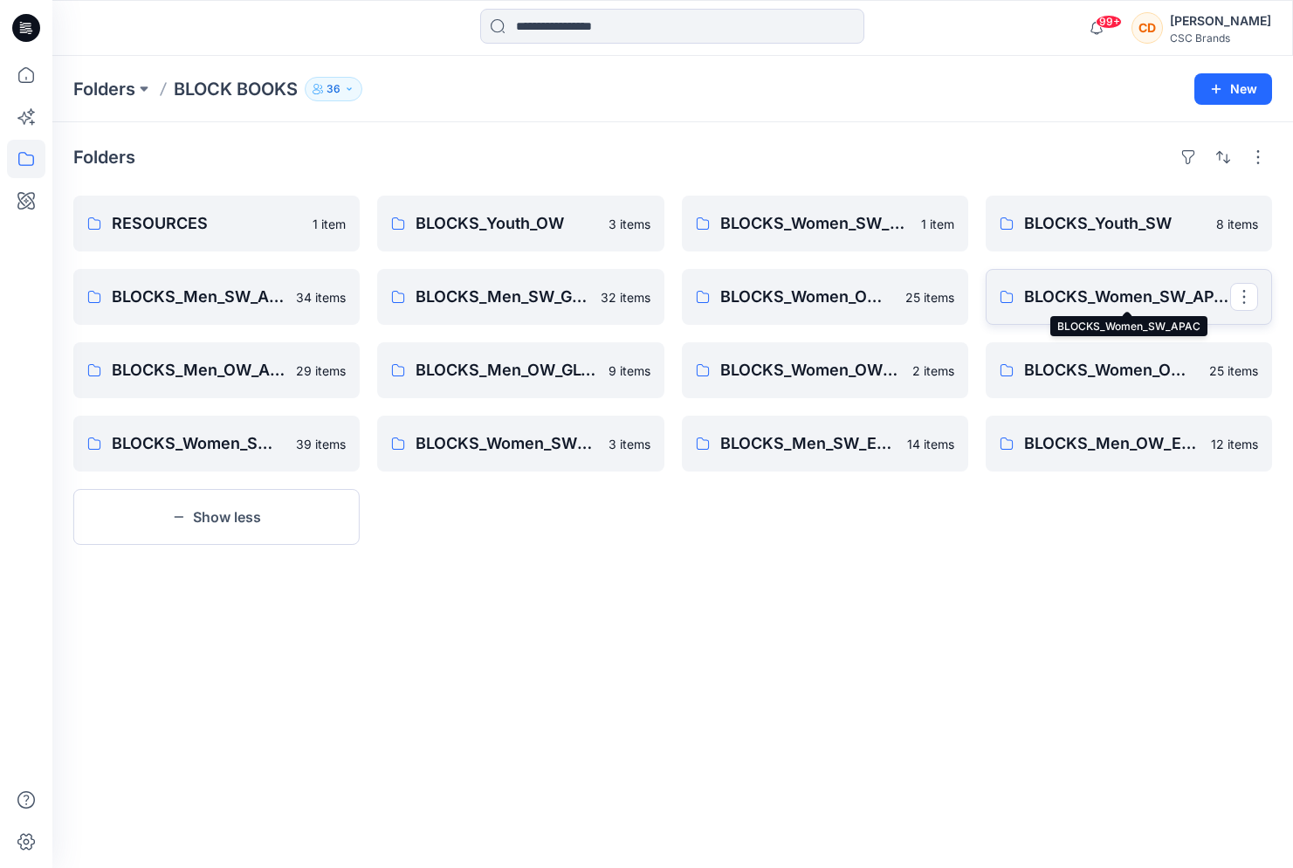
click at [1063, 302] on p "BLOCKS_Women_SW_APAC" at bounding box center [1127, 297] width 206 height 24
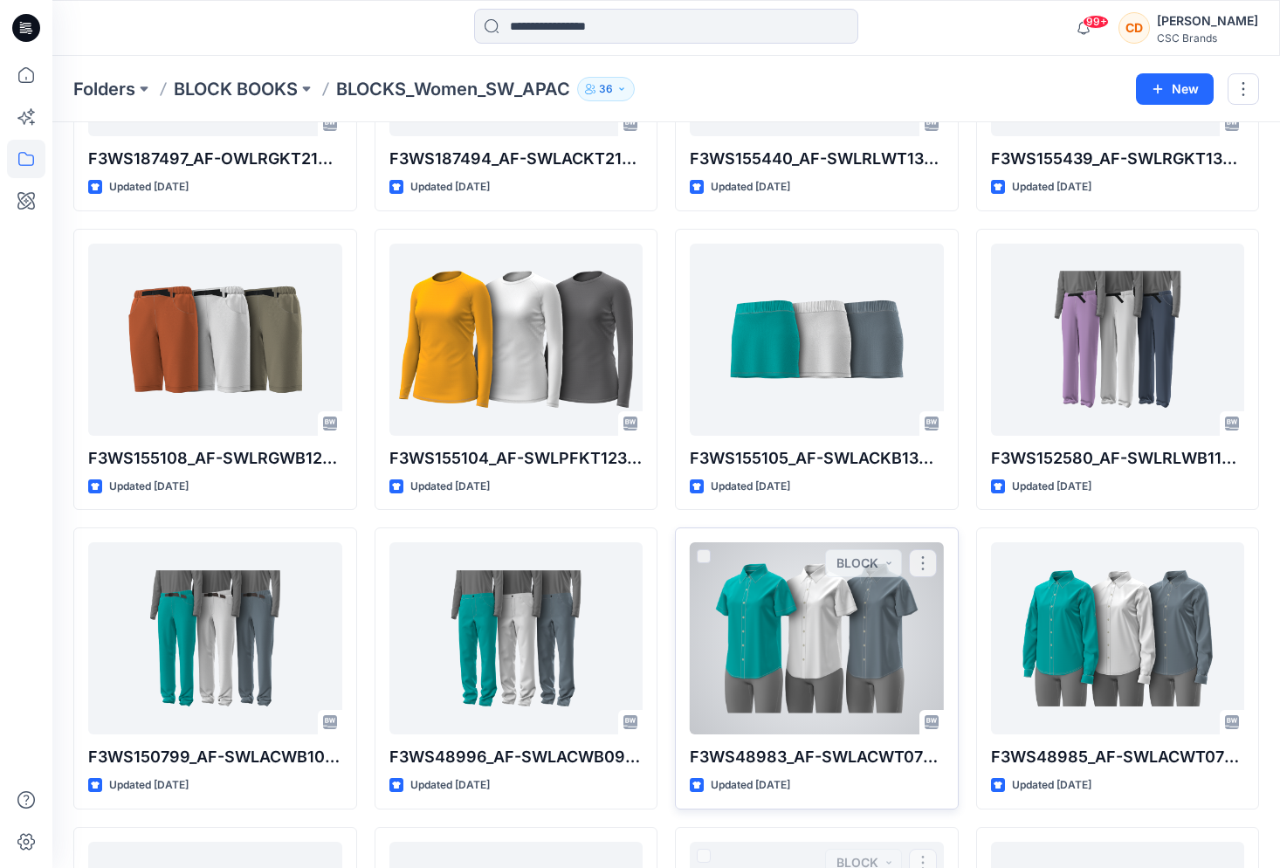
scroll to position [260, 0]
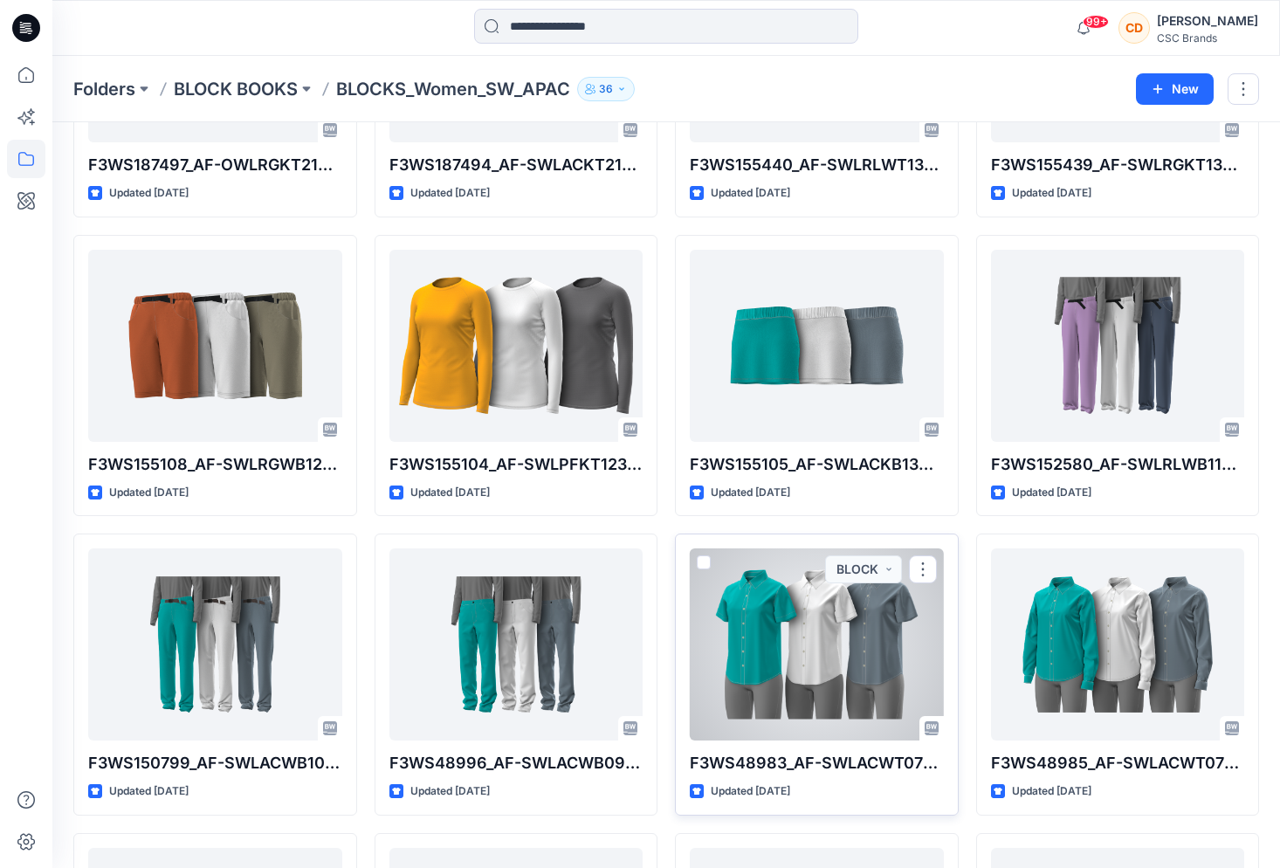
click at [846, 478] on div at bounding box center [817, 644] width 254 height 192
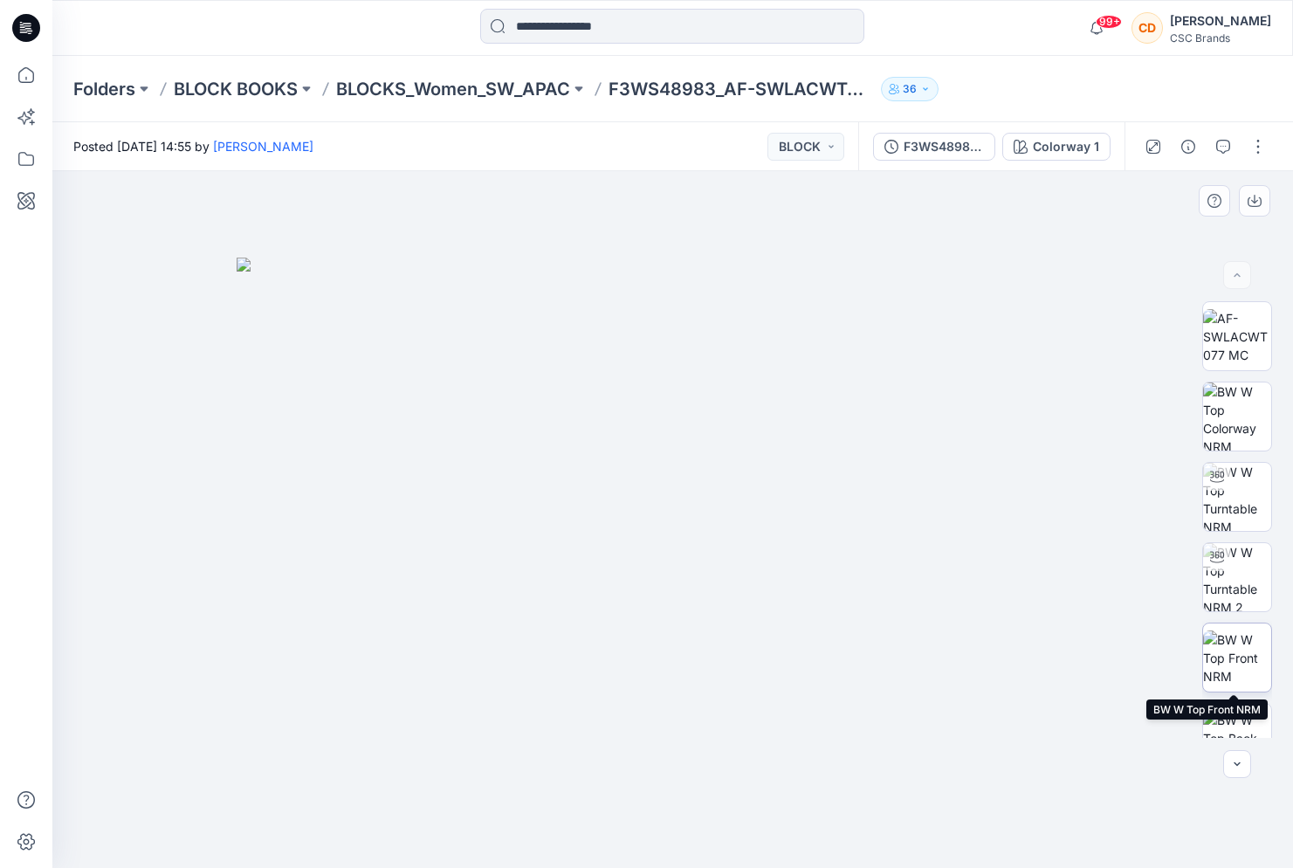
click at [1076, 478] on img at bounding box center [1237, 657] width 68 height 55
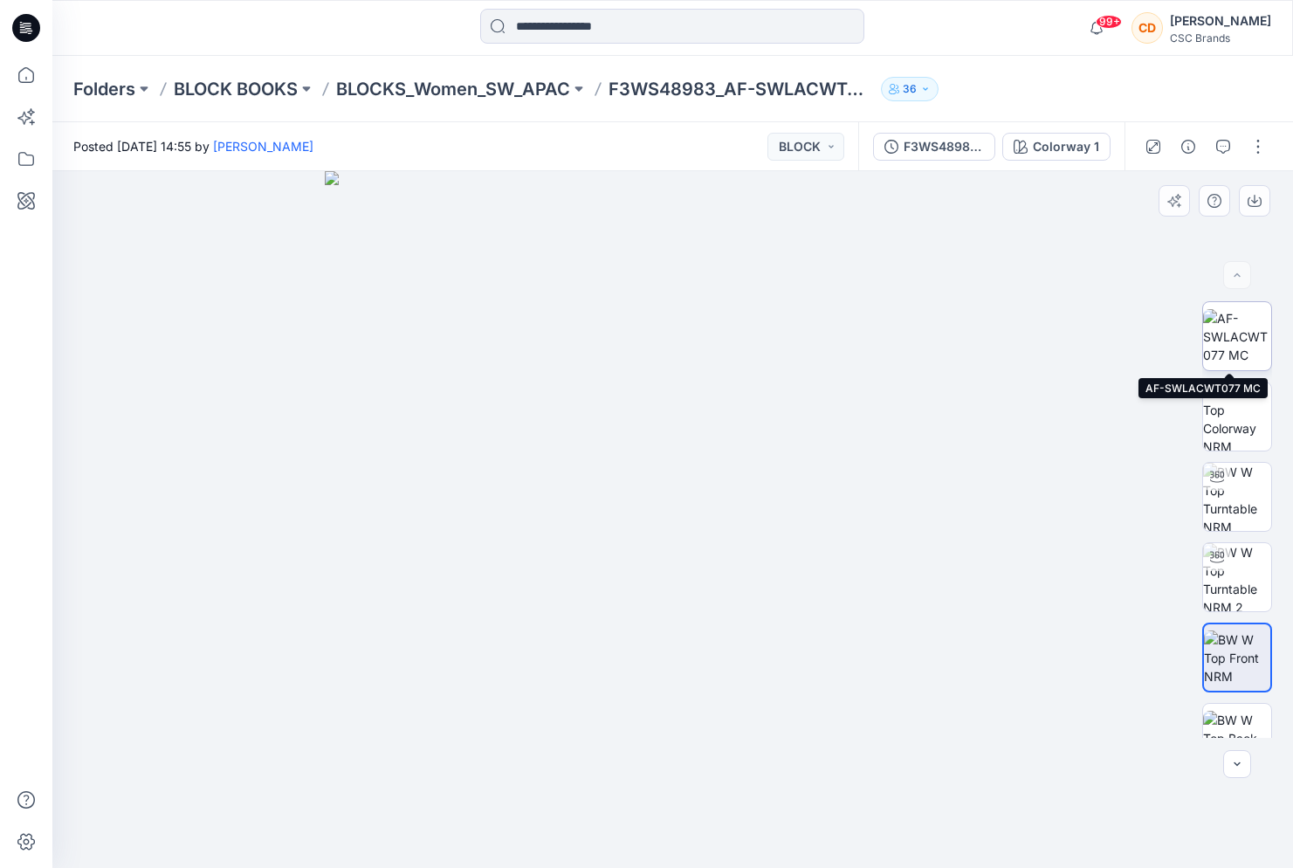
click at [1076, 358] on img at bounding box center [1237, 336] width 68 height 55
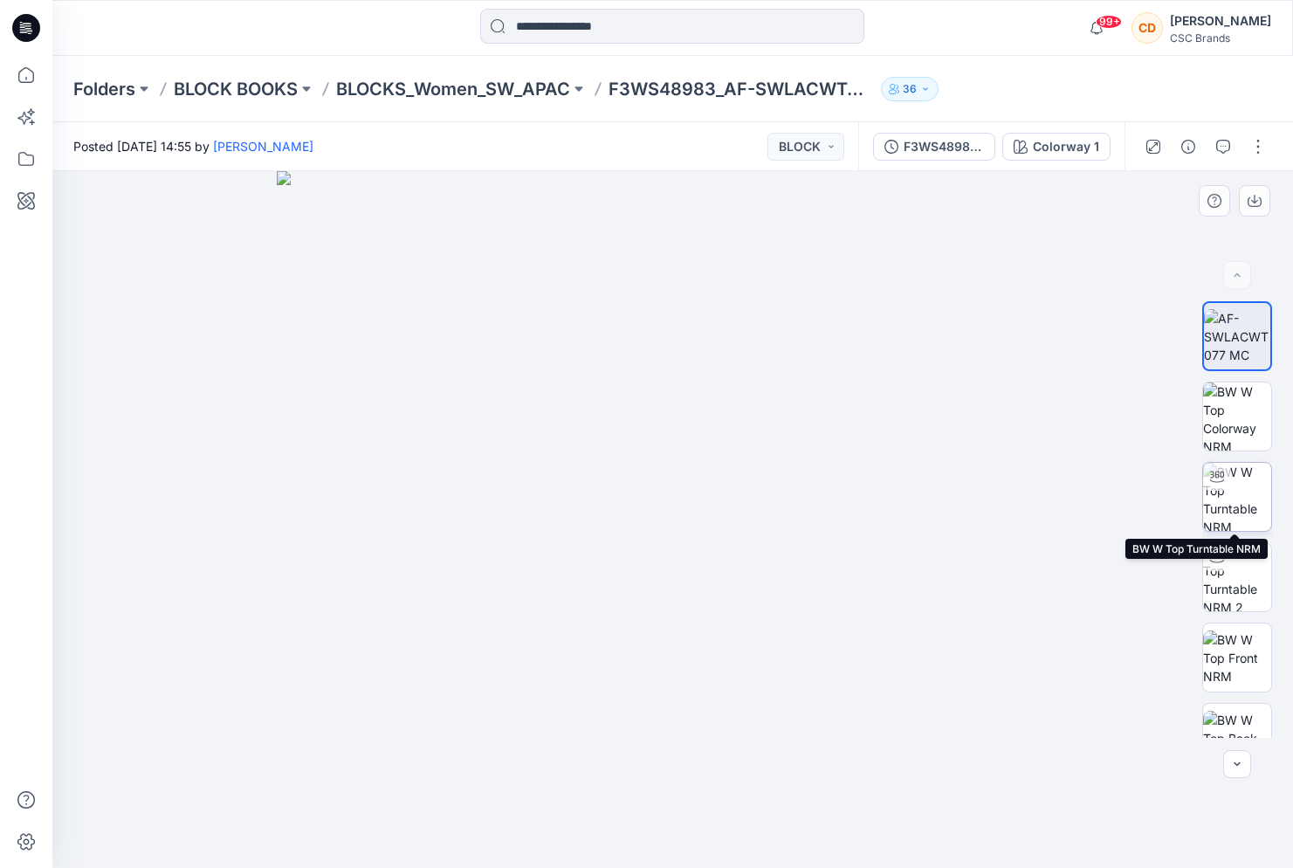
click at [1076, 478] on img at bounding box center [1237, 497] width 68 height 68
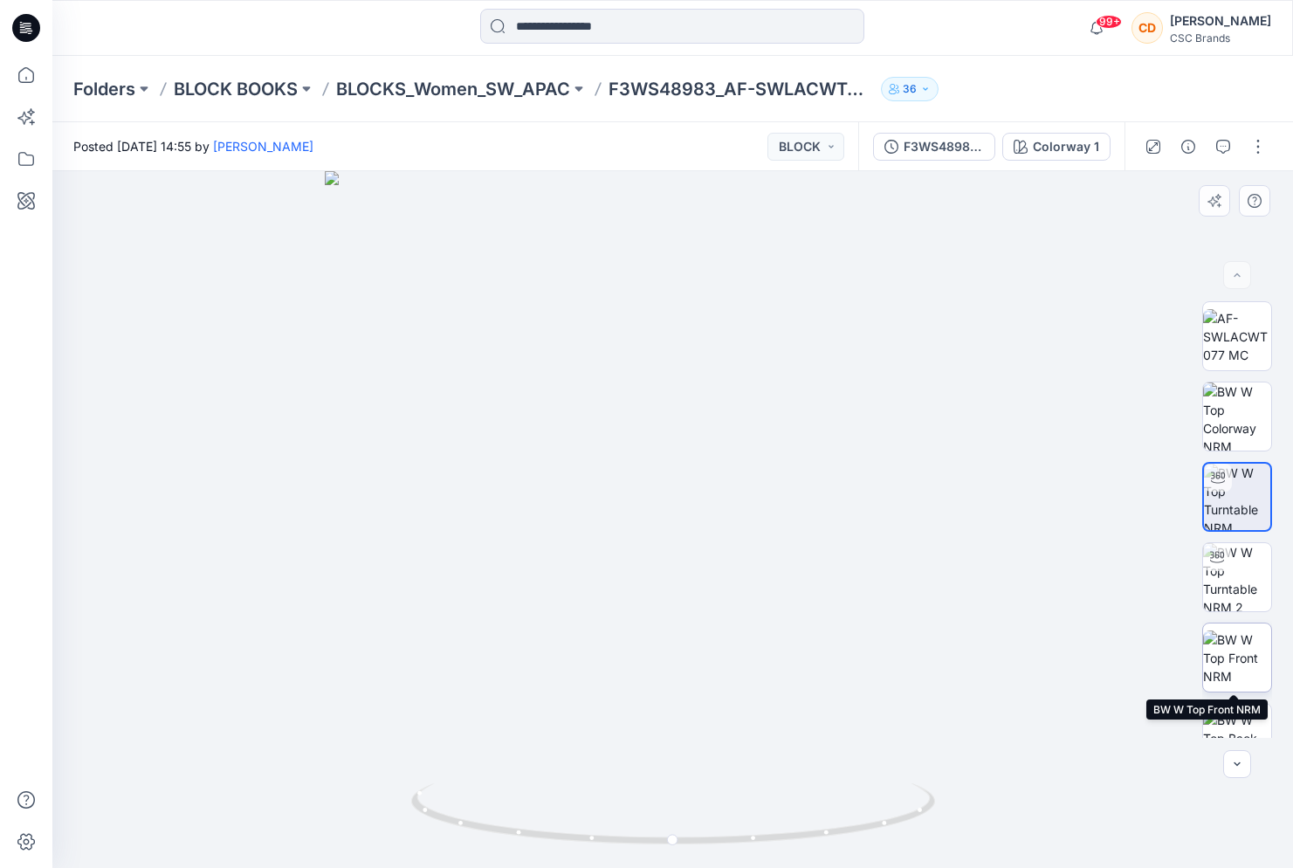
click at [1076, 478] on img at bounding box center [1237, 657] width 68 height 55
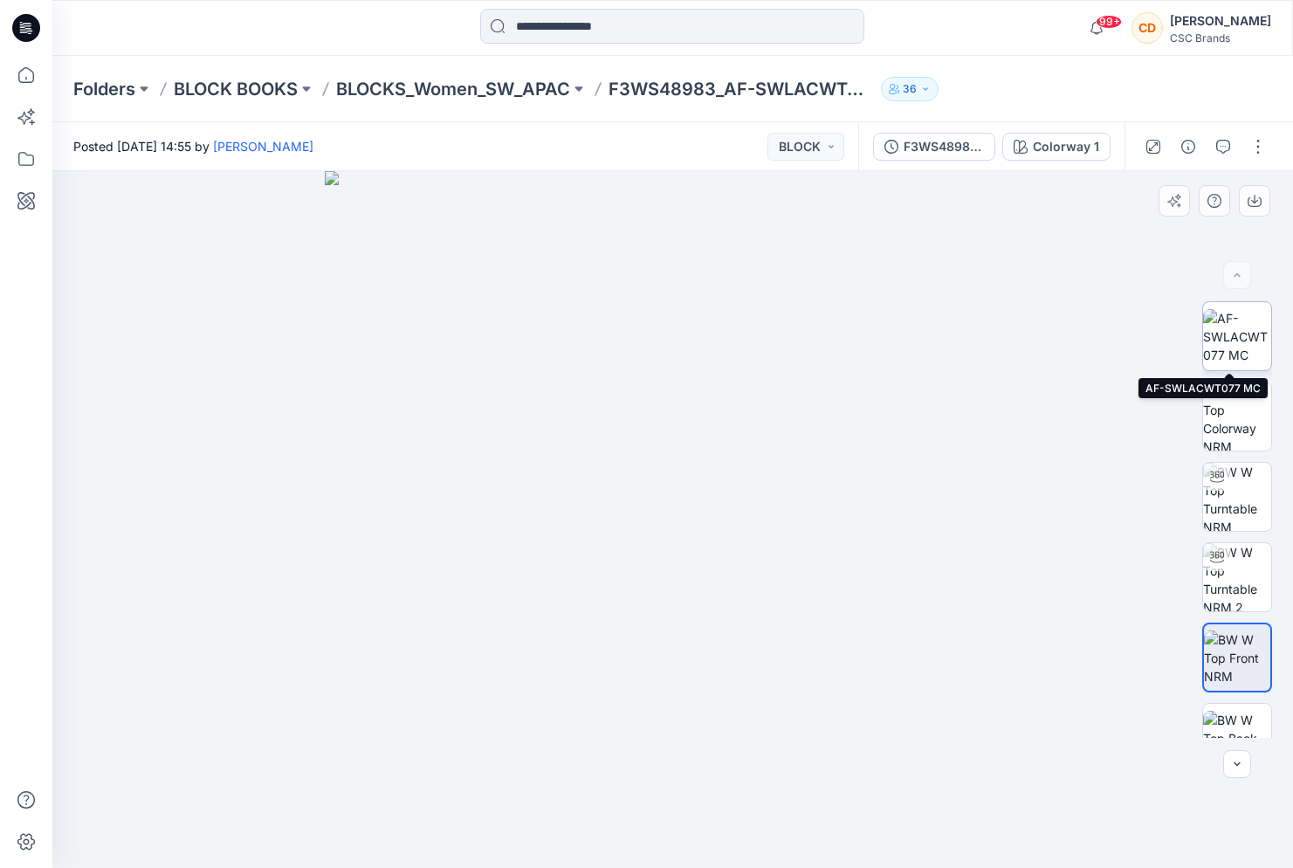
click at [1076, 335] on img at bounding box center [1237, 336] width 68 height 55
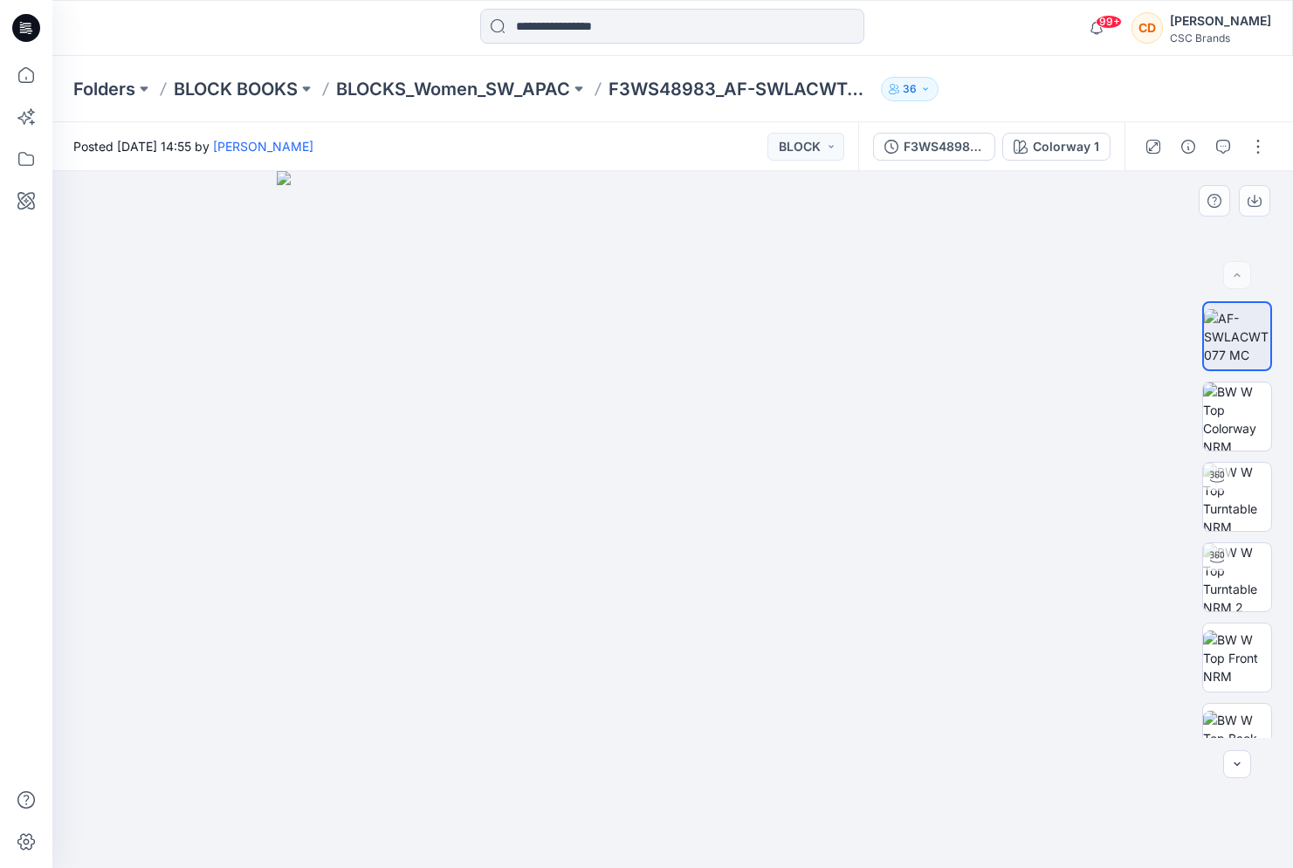
click at [996, 474] on img at bounding box center [673, 519] width 793 height 697
click at [1076, 346] on img at bounding box center [1237, 336] width 66 height 55
click at [1076, 196] on icon "button" at bounding box center [1254, 201] width 14 height 14
click at [1076, 478] on img at bounding box center [1237, 657] width 68 height 55
